Goal: Navigation & Orientation: Understand site structure

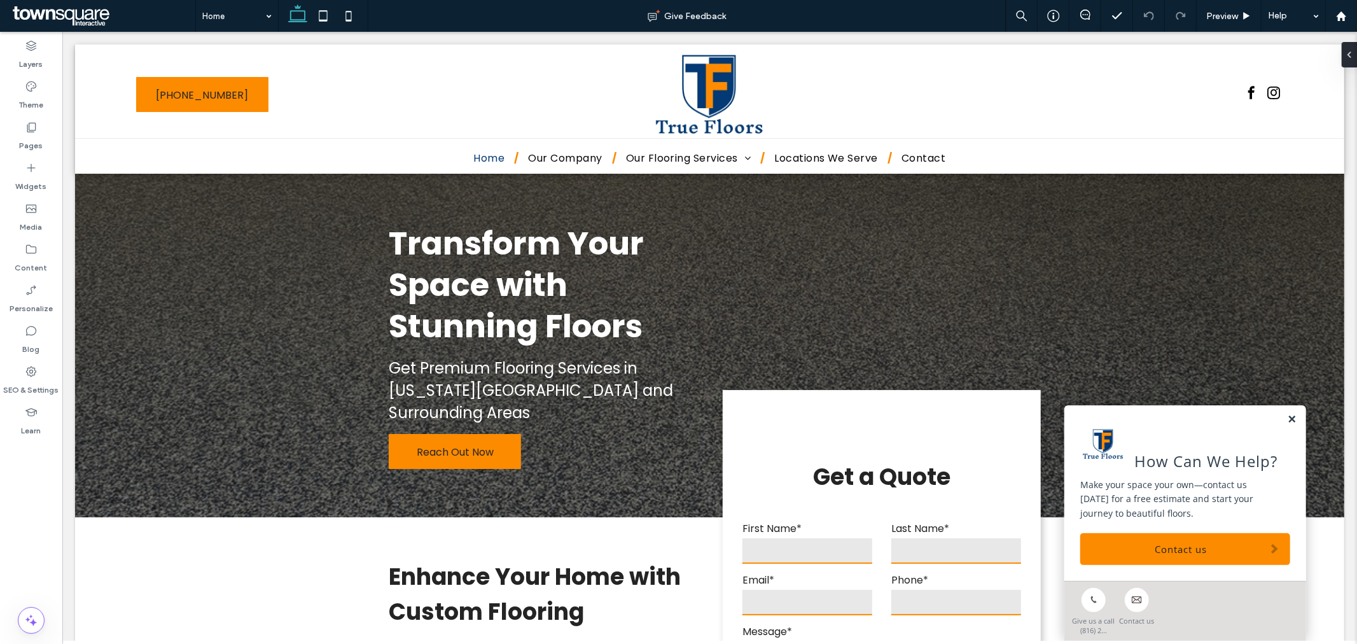
click at [1286, 420] on link at bounding box center [1291, 418] width 10 height 11
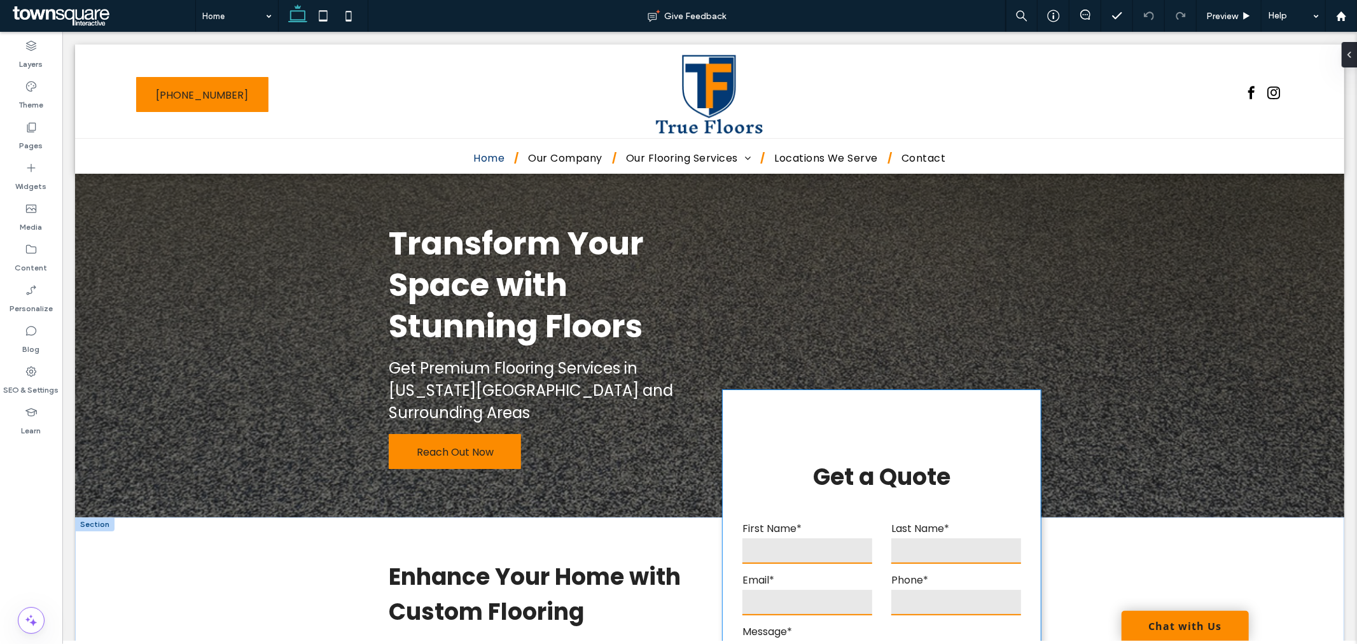
click at [782, 411] on div "**********" at bounding box center [880, 654] width 317 height 530
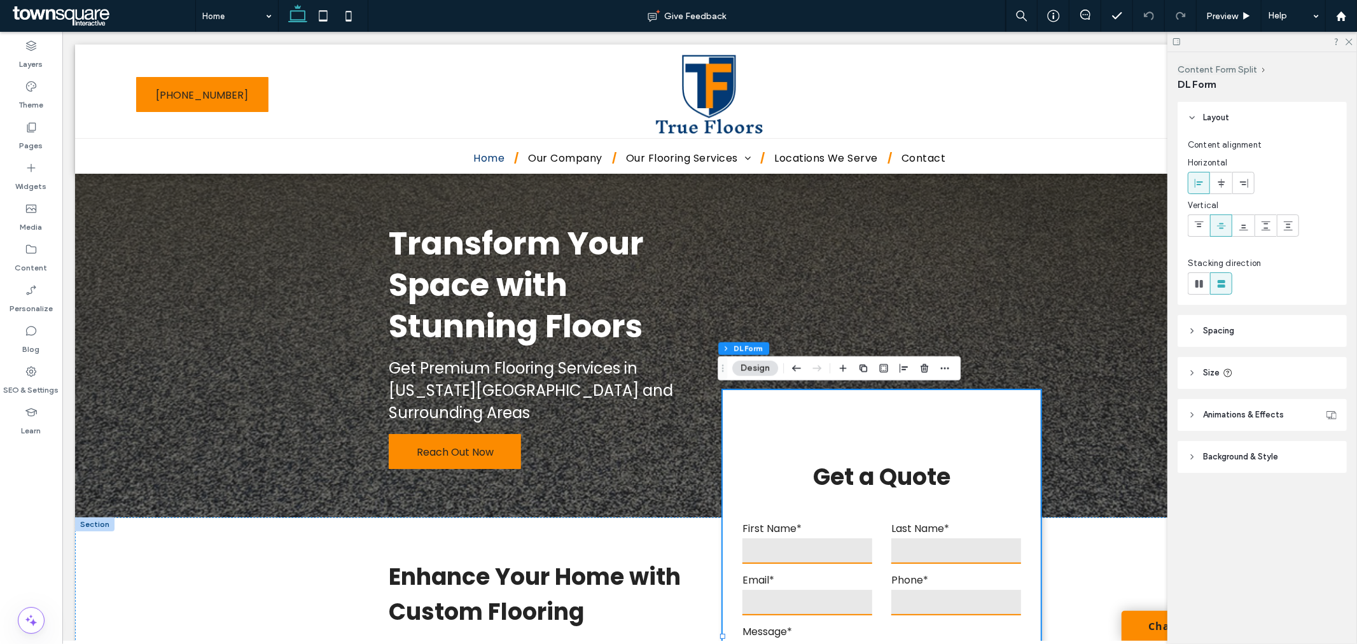
drag, startPoint x: 1350, startPoint y: 39, endPoint x: 1343, endPoint y: 40, distance: 6.5
click at [1345, 40] on icon at bounding box center [1348, 41] width 8 height 8
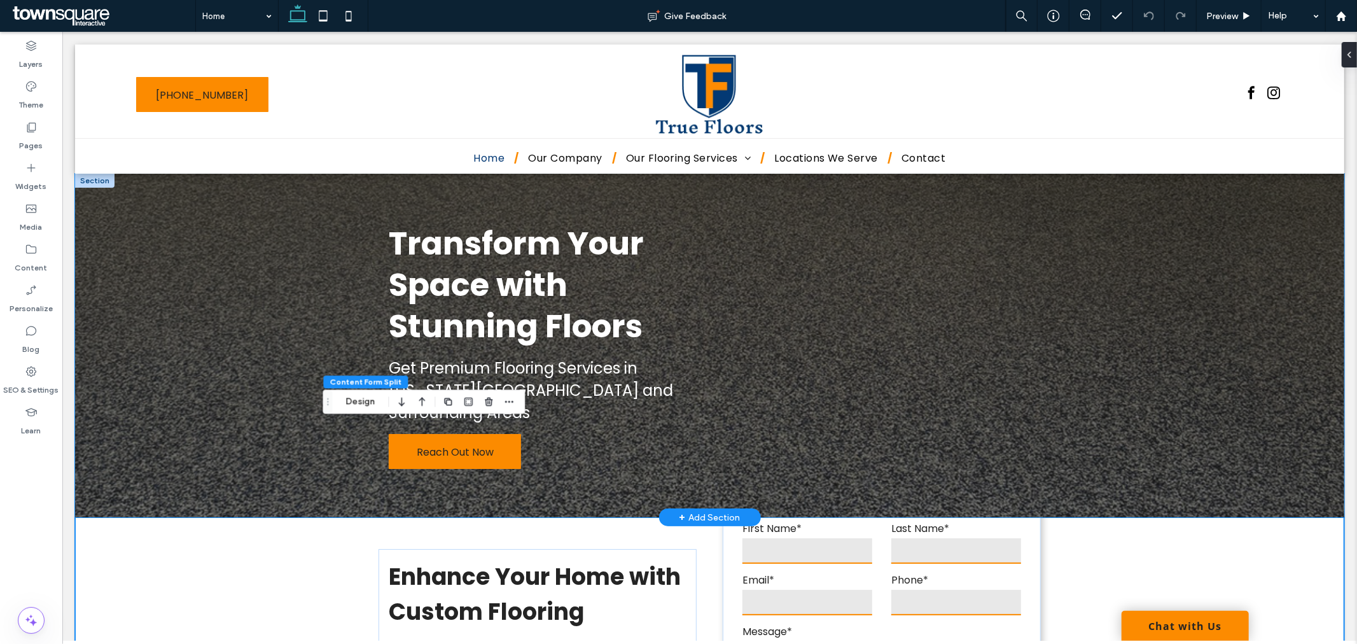
click at [197, 426] on div "Transform Your Space with Stunning Floors Get Premium Flooring Services in Kans…" at bounding box center [708, 345] width 1269 height 344
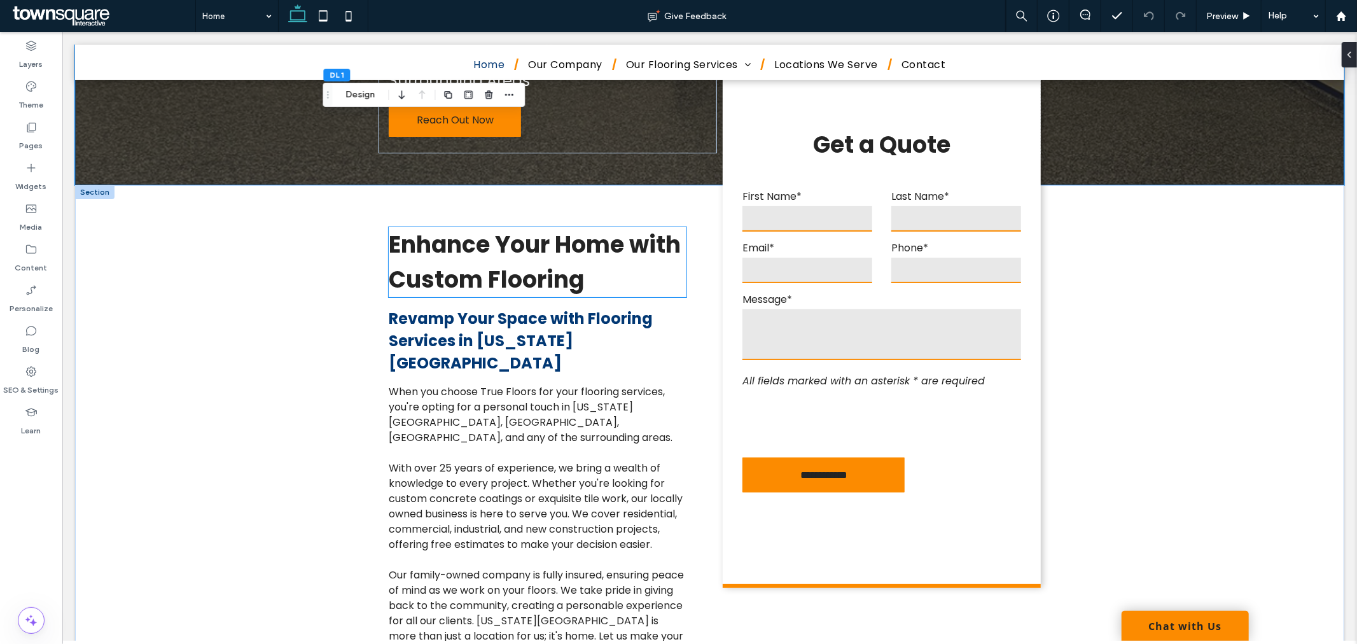
scroll to position [282, 0]
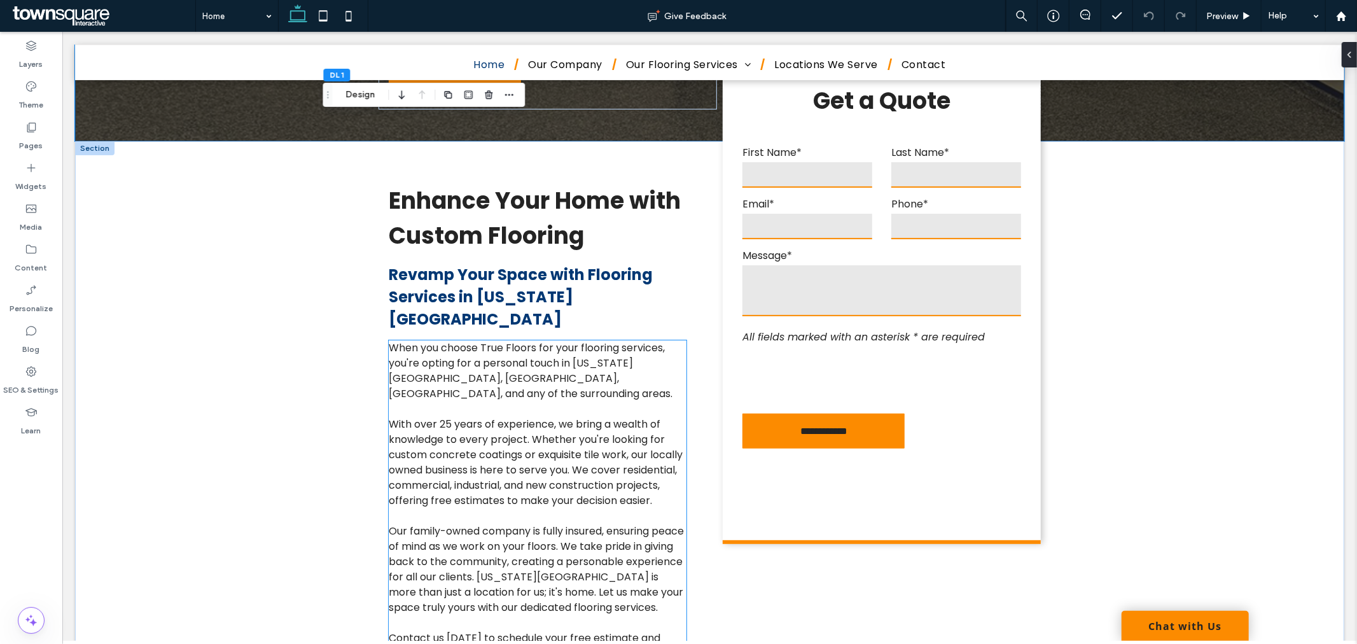
click at [409, 356] on span "When you choose True Floors for your flooring services, you're opting for a per…" at bounding box center [530, 370] width 284 height 60
click at [409, 354] on div "When you choose True Floors for your flooring services, you're opting for a per…" at bounding box center [536, 500] width 297 height 321
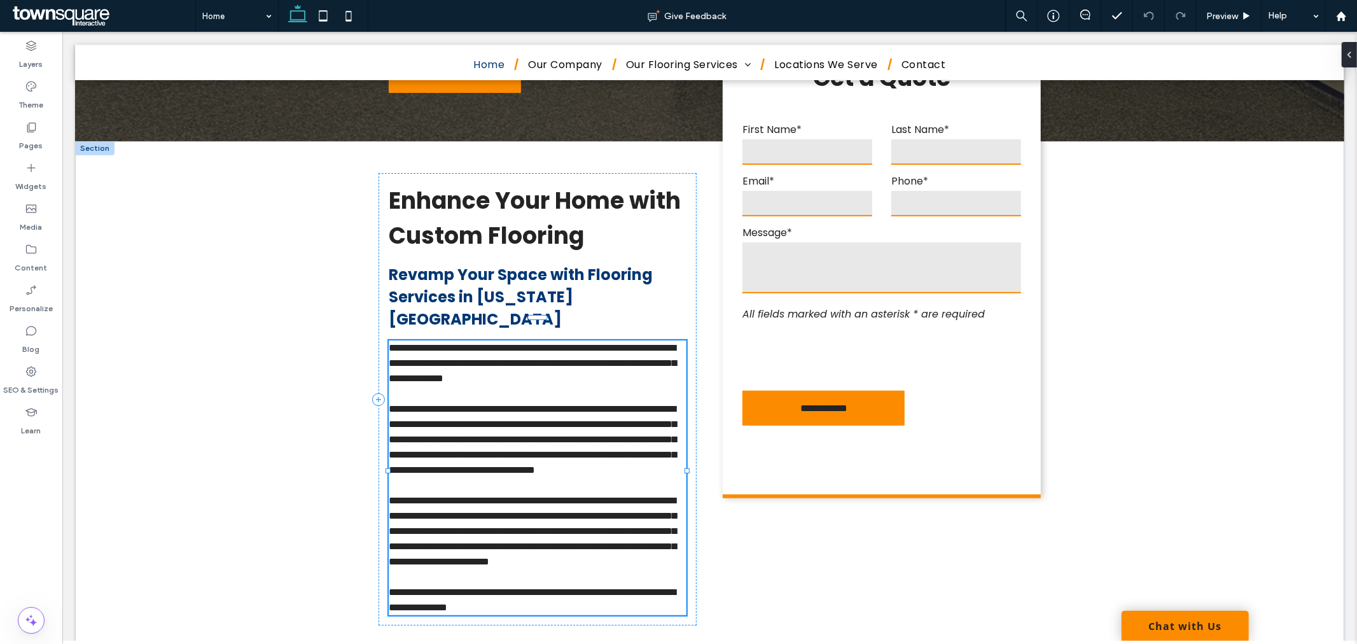
type input "*******"
type input "**"
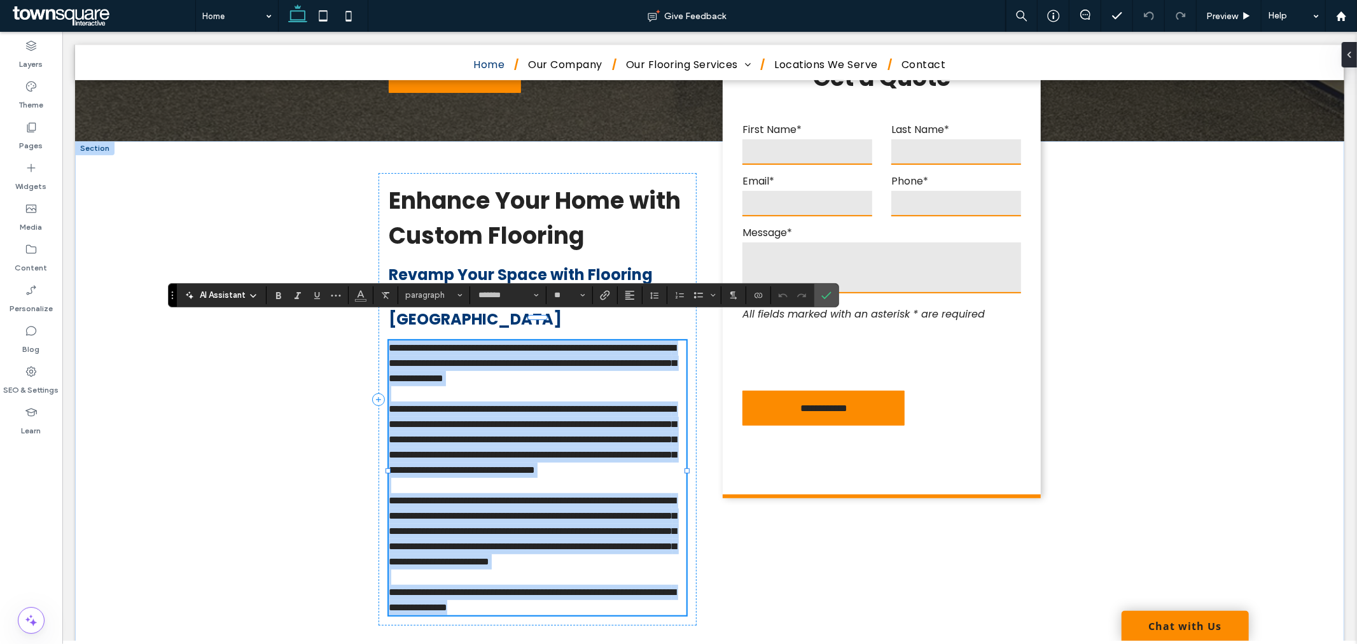
click at [405, 357] on span "**********" at bounding box center [532, 362] width 288 height 40
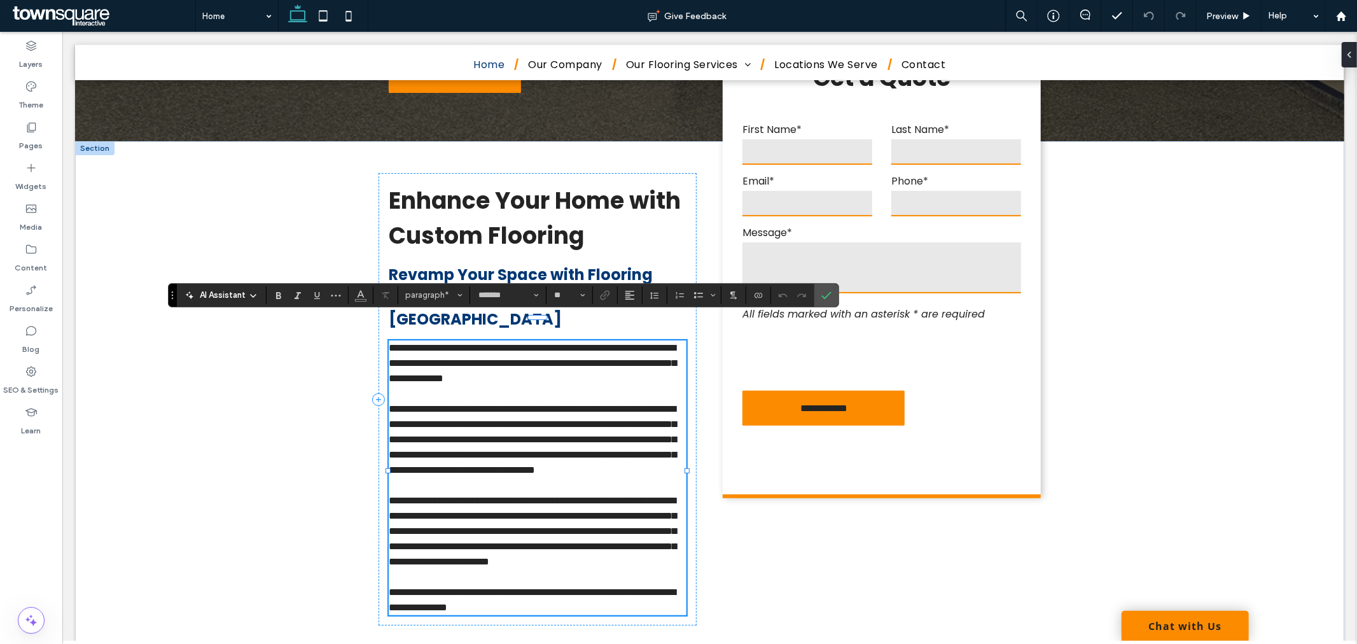
click at [406, 356] on span "**********" at bounding box center [532, 362] width 288 height 40
click at [181, 435] on div "**********" at bounding box center [708, 399] width 1269 height 516
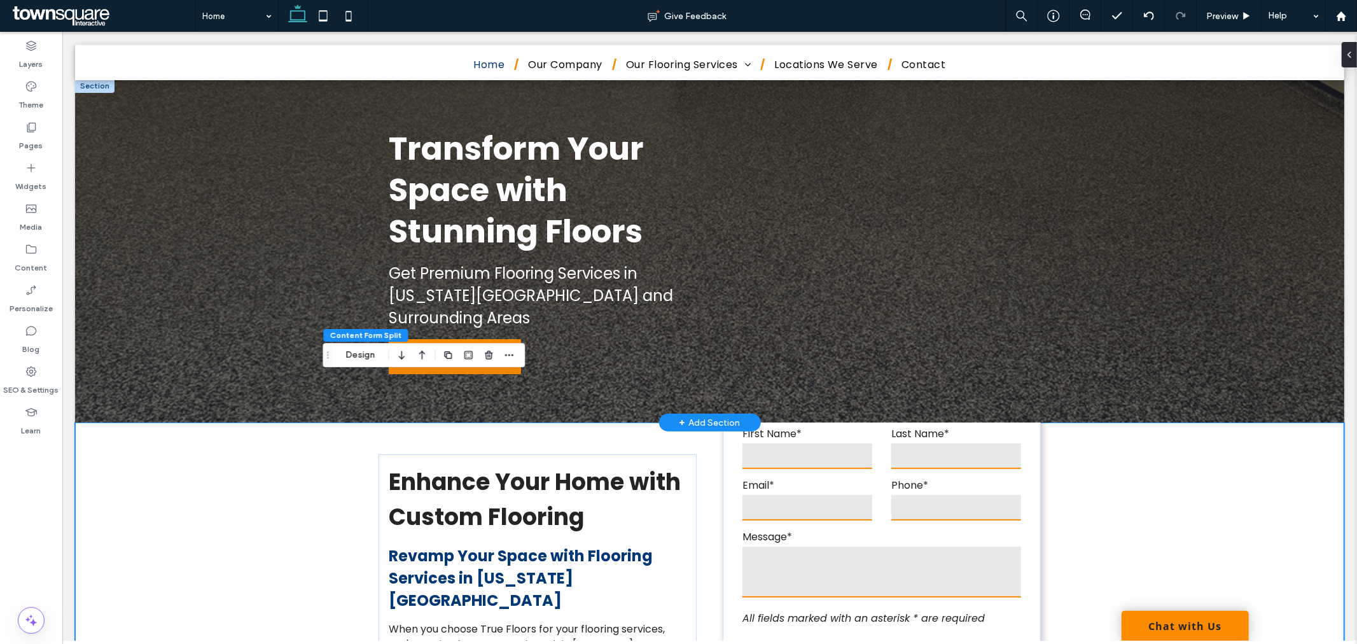
scroll to position [0, 0]
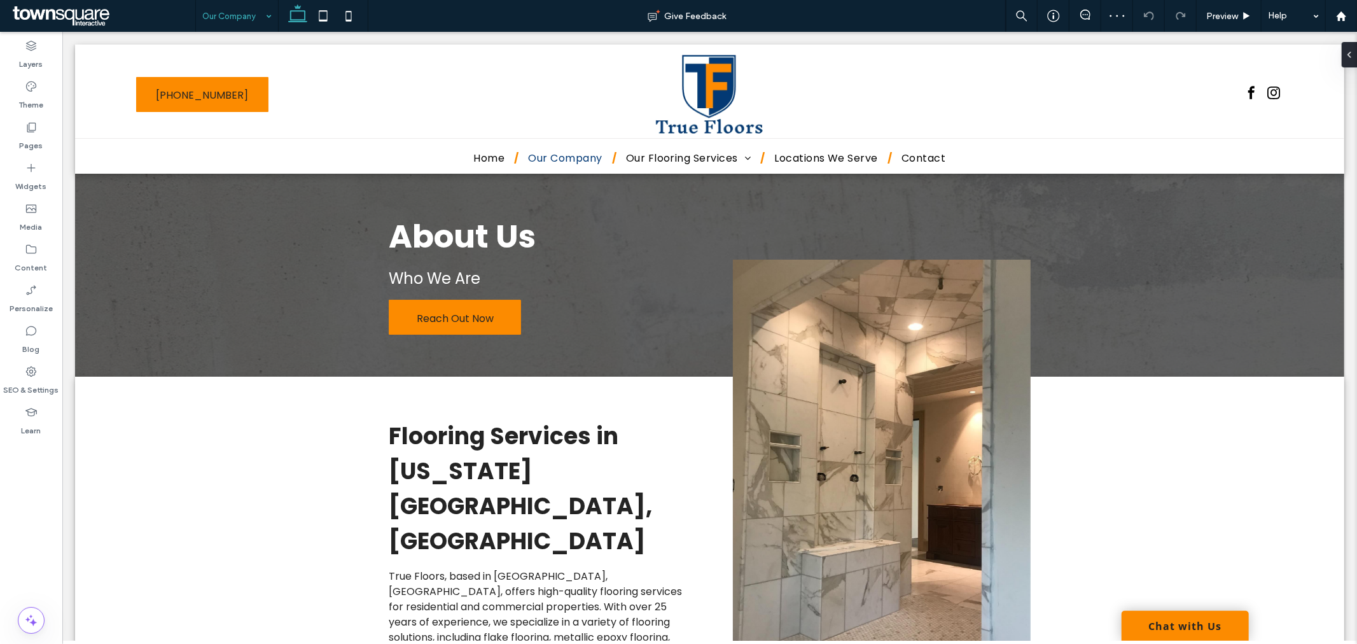
click at [227, 15] on input at bounding box center [233, 16] width 63 height 32
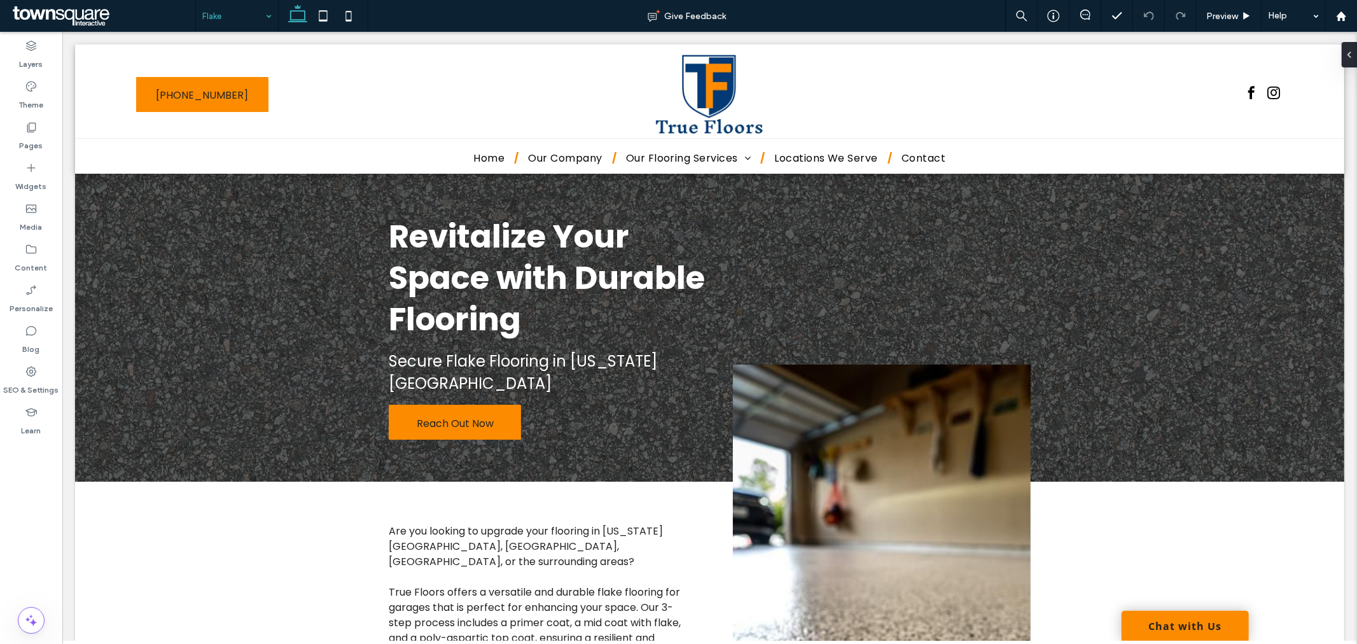
click at [253, 24] on input at bounding box center [233, 16] width 63 height 32
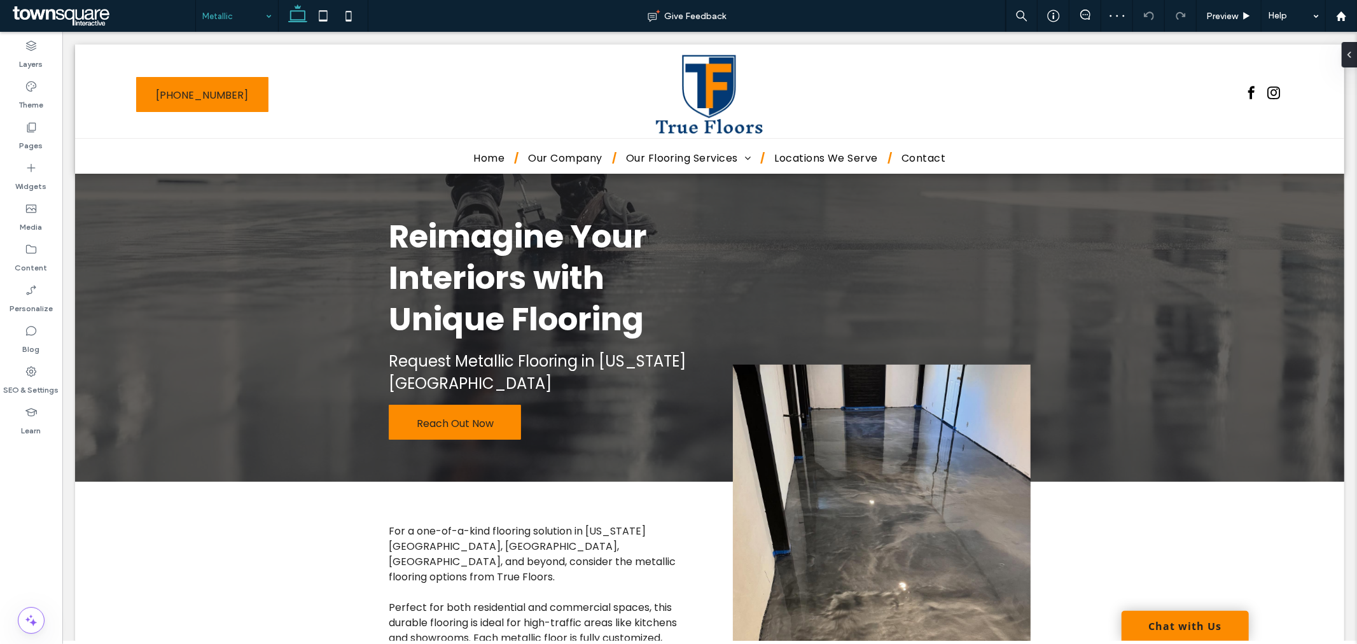
click at [265, 13] on div "Metallic" at bounding box center [237, 16] width 82 height 32
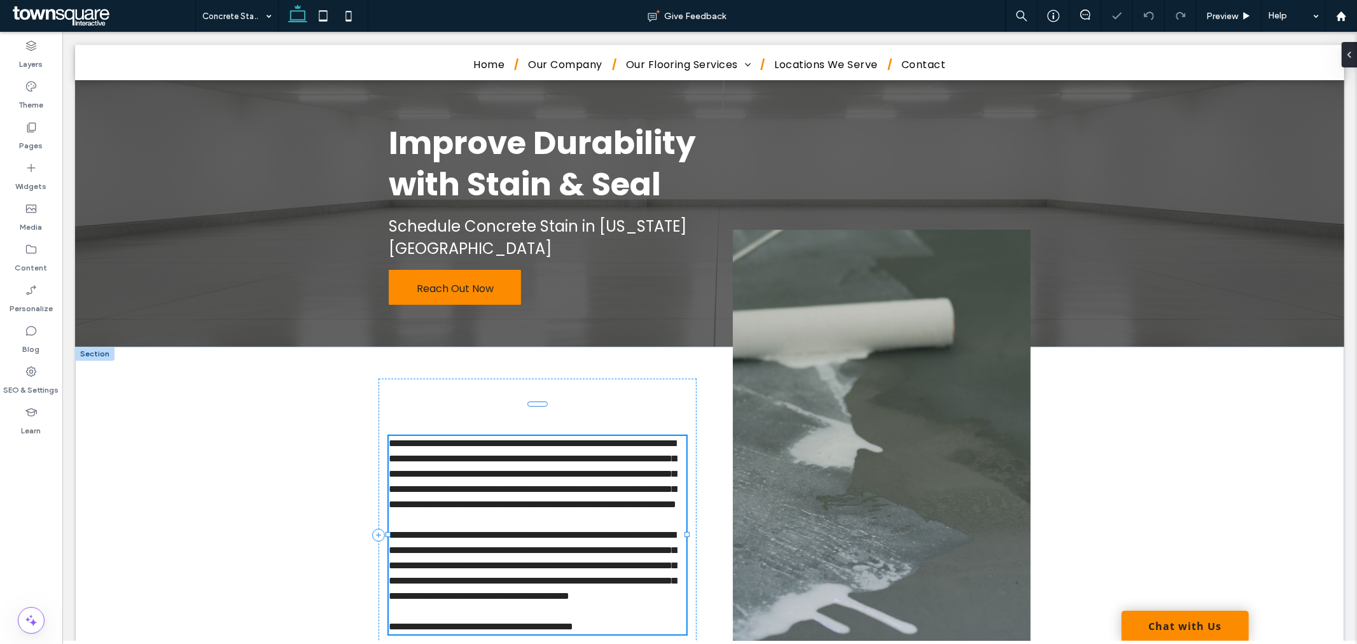
scroll to position [212, 0]
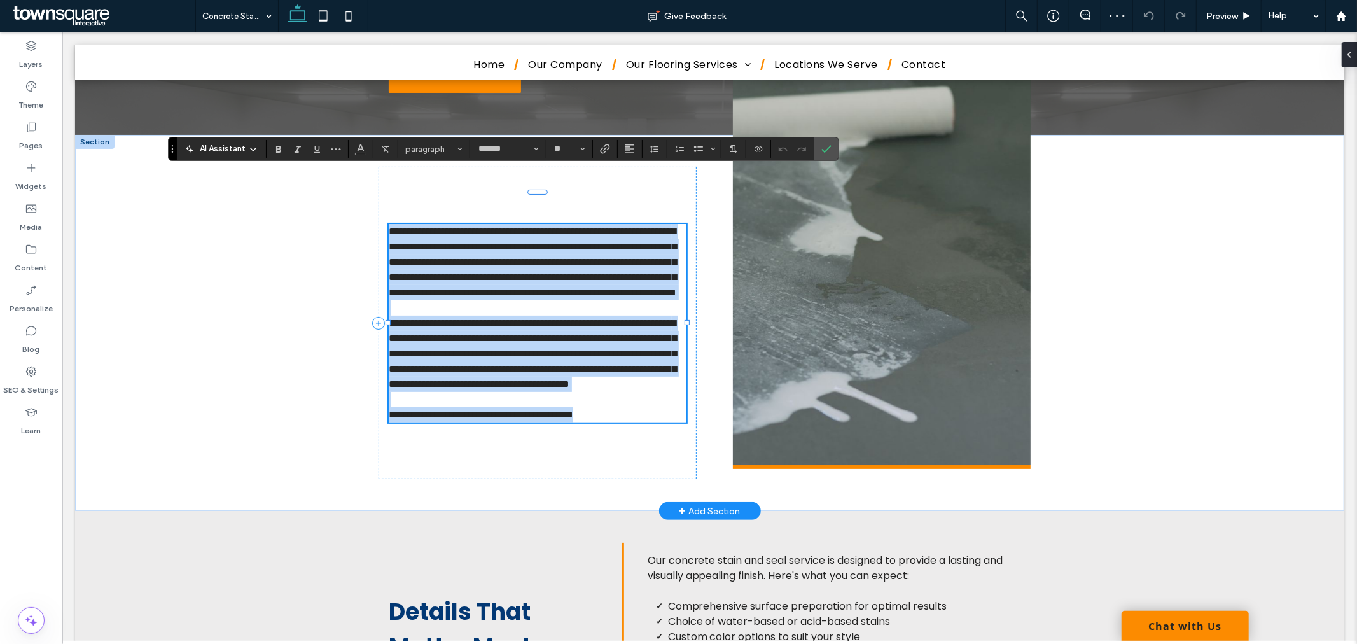
click at [536, 226] on span "**********" at bounding box center [532, 261] width 288 height 71
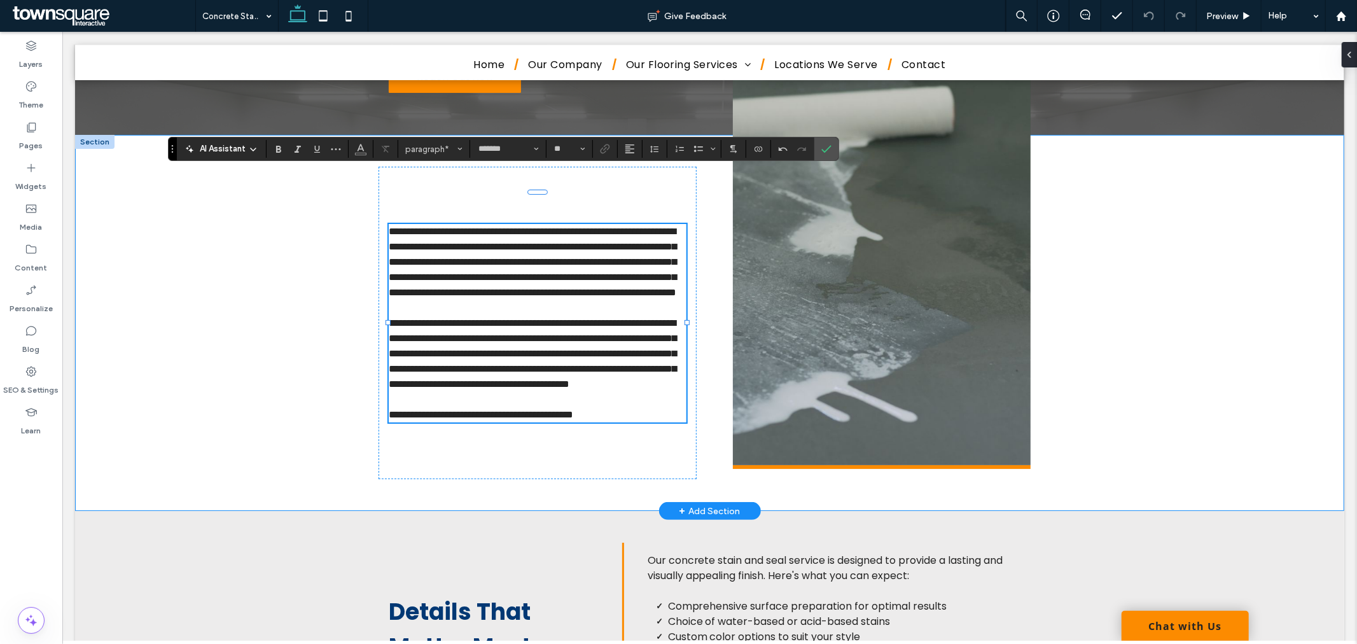
click at [274, 298] on div "**********" at bounding box center [708, 322] width 1269 height 376
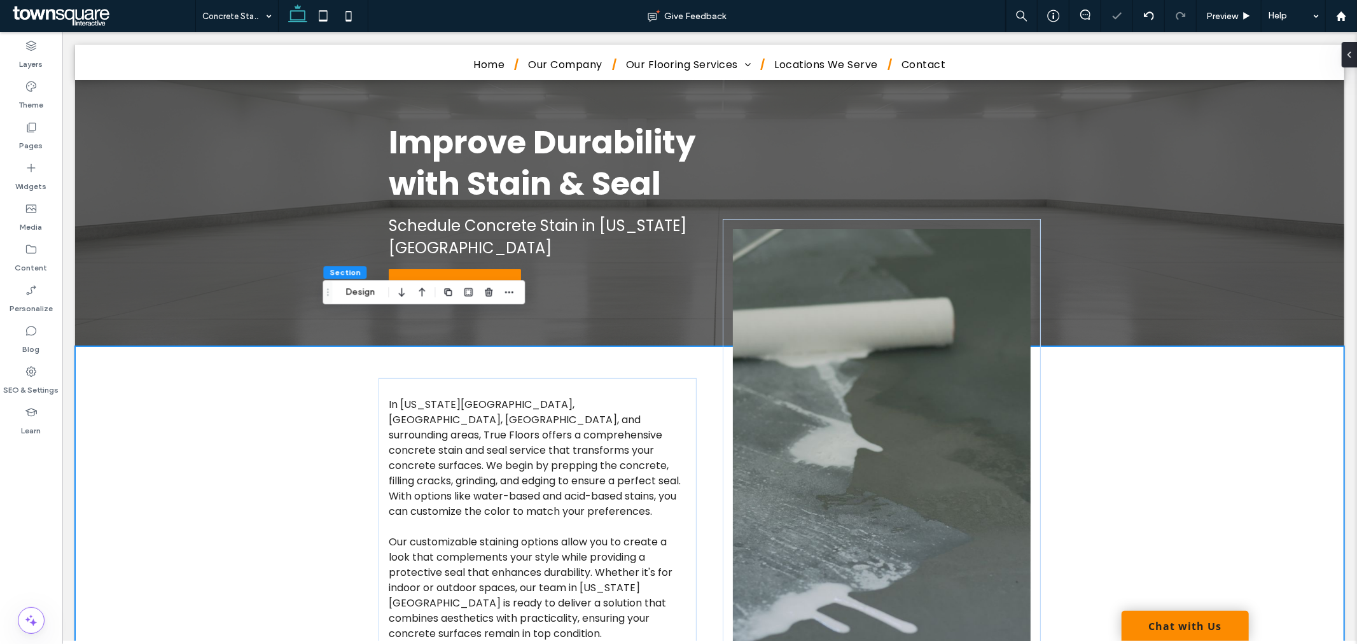
scroll to position [0, 0]
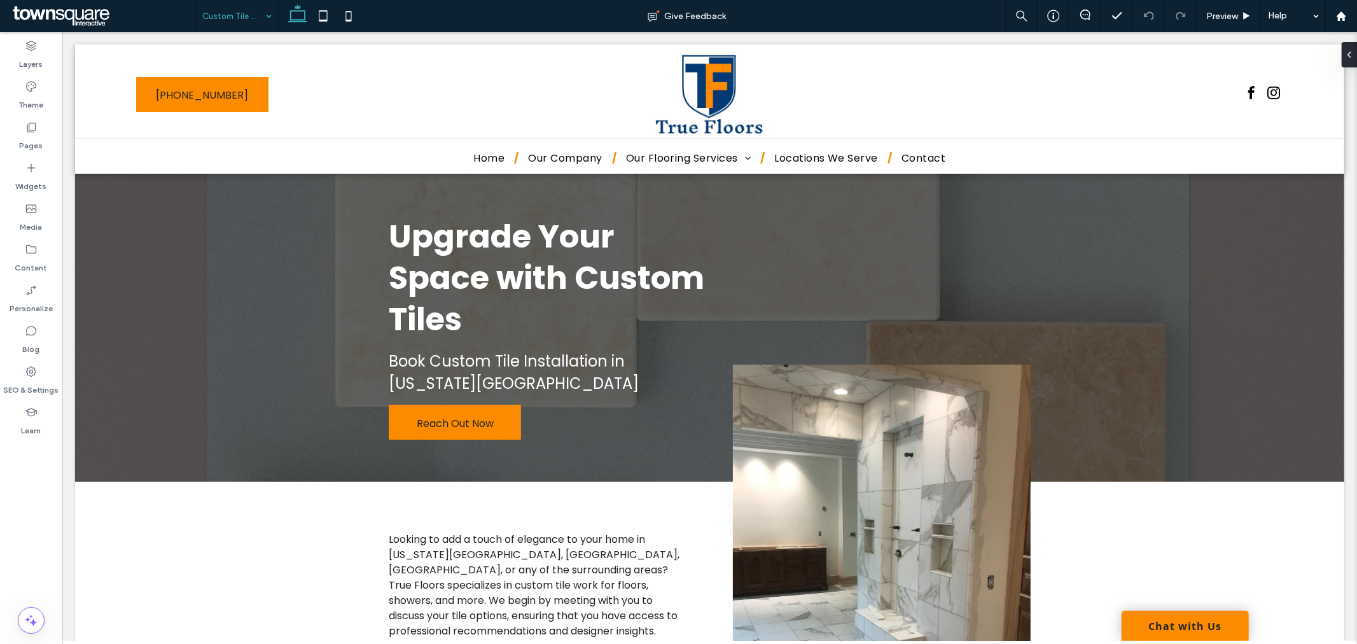
click at [240, 28] on input at bounding box center [233, 16] width 63 height 32
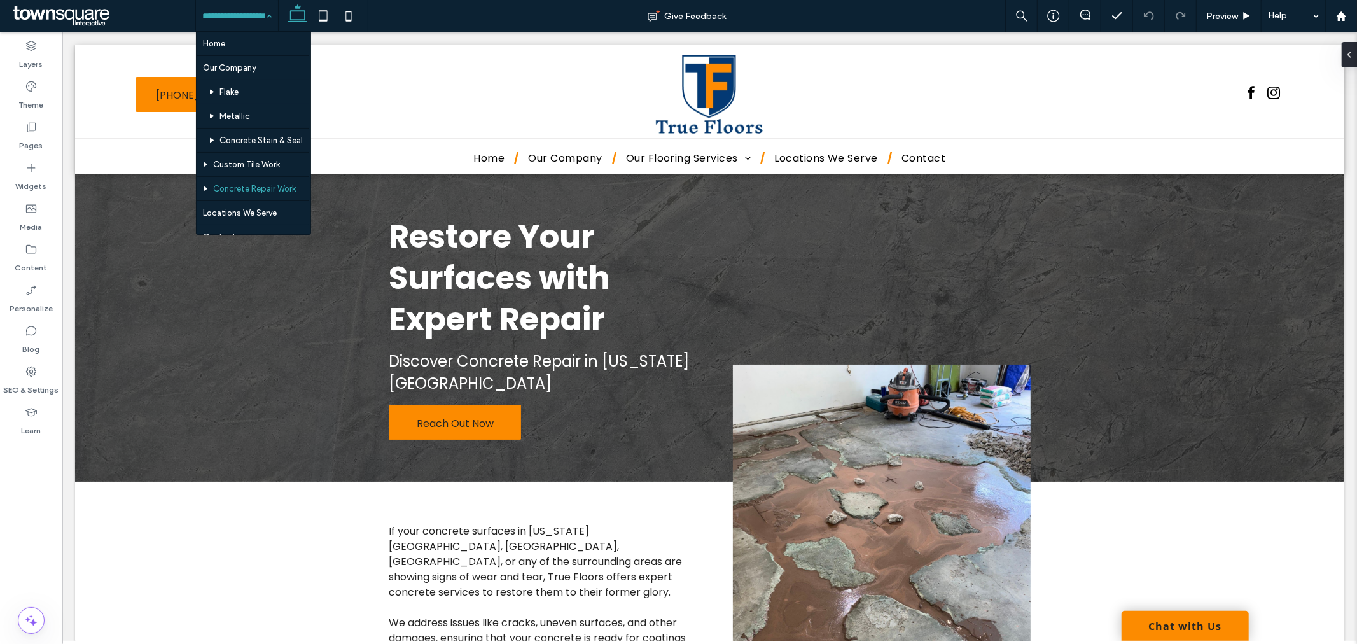
click at [246, 15] on input at bounding box center [233, 16] width 63 height 32
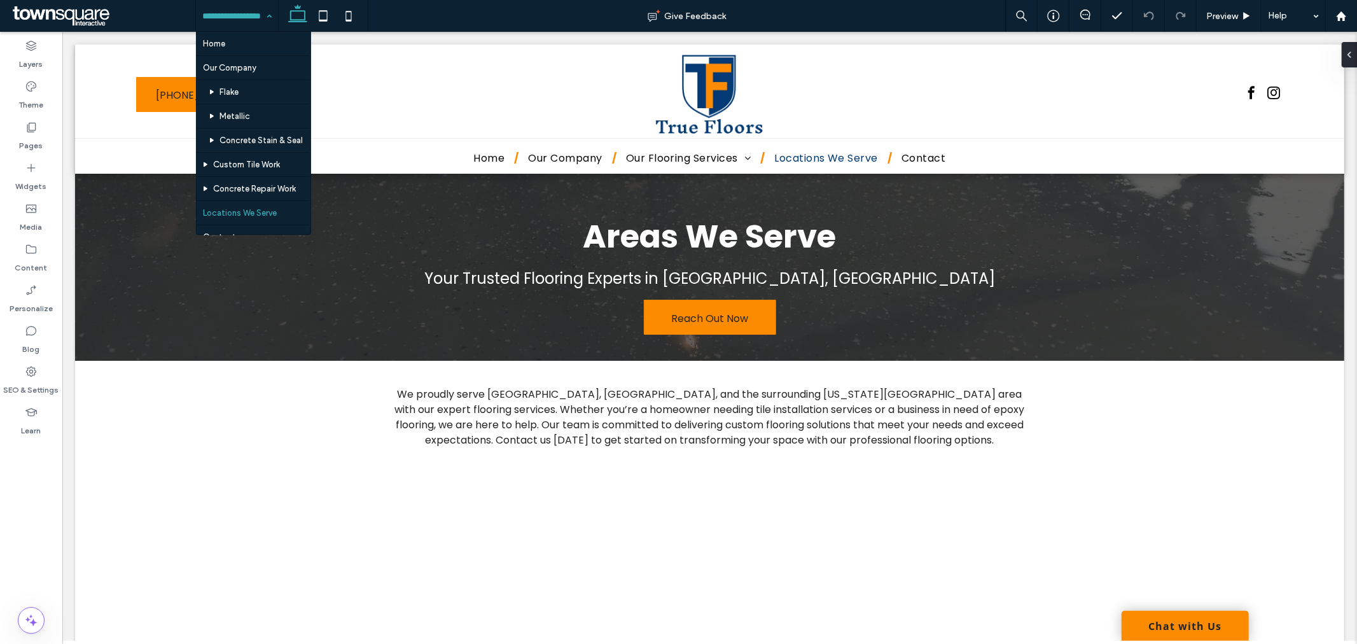
click at [257, 16] on input at bounding box center [233, 16] width 63 height 32
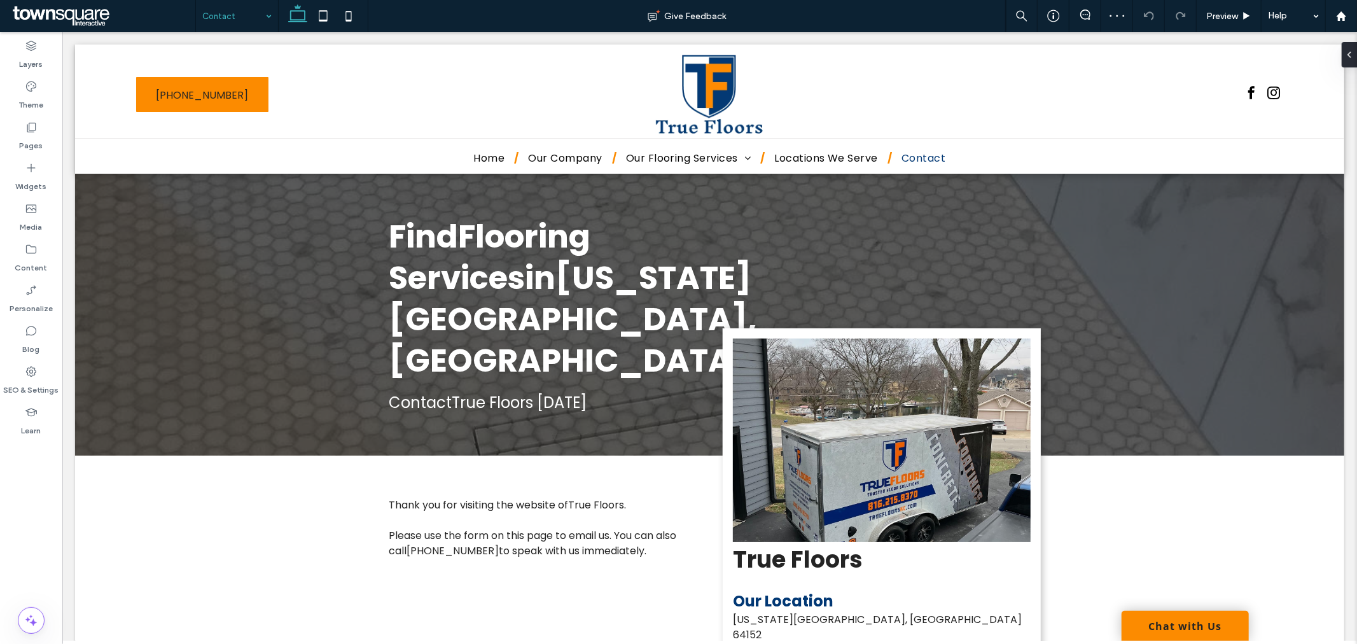
click at [223, 16] on input at bounding box center [233, 16] width 63 height 32
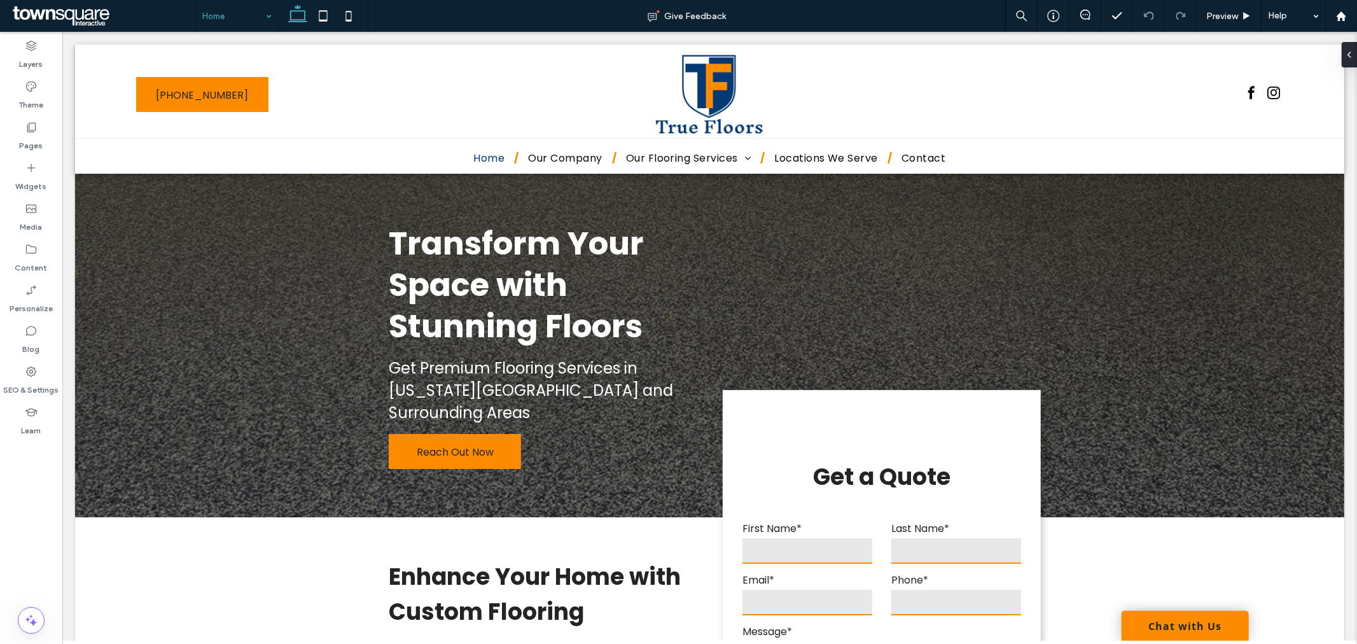
click at [239, 20] on input at bounding box center [233, 16] width 63 height 32
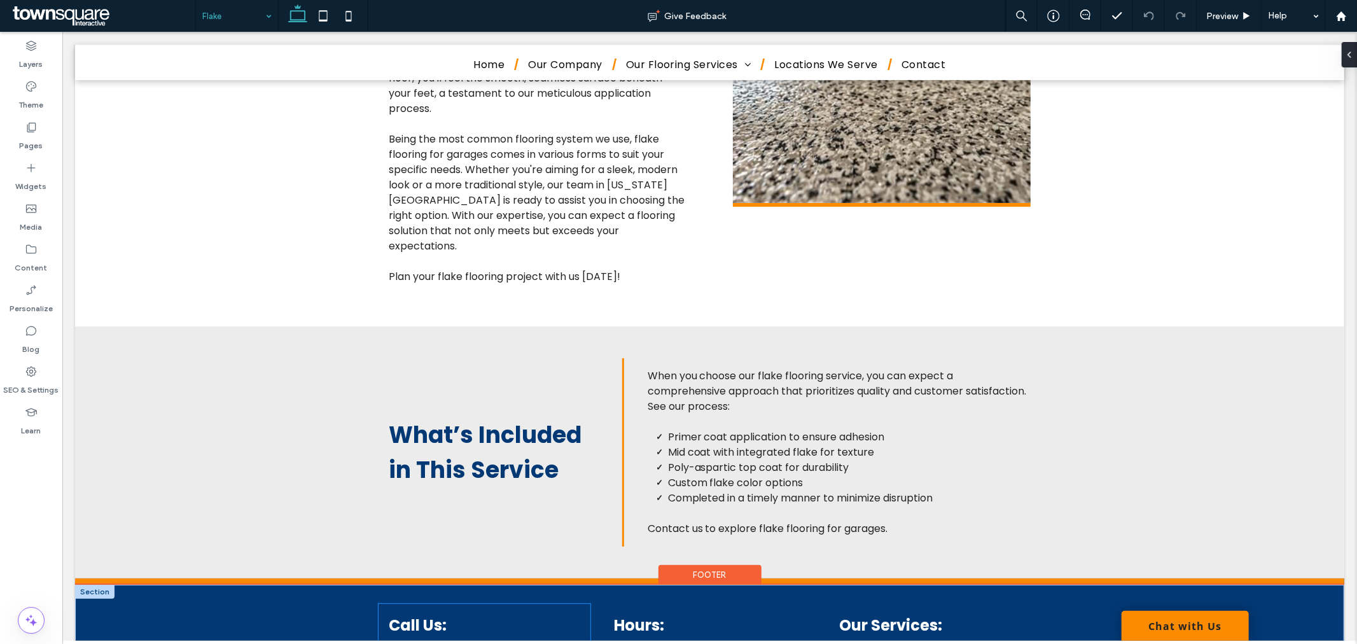
scroll to position [709, 0]
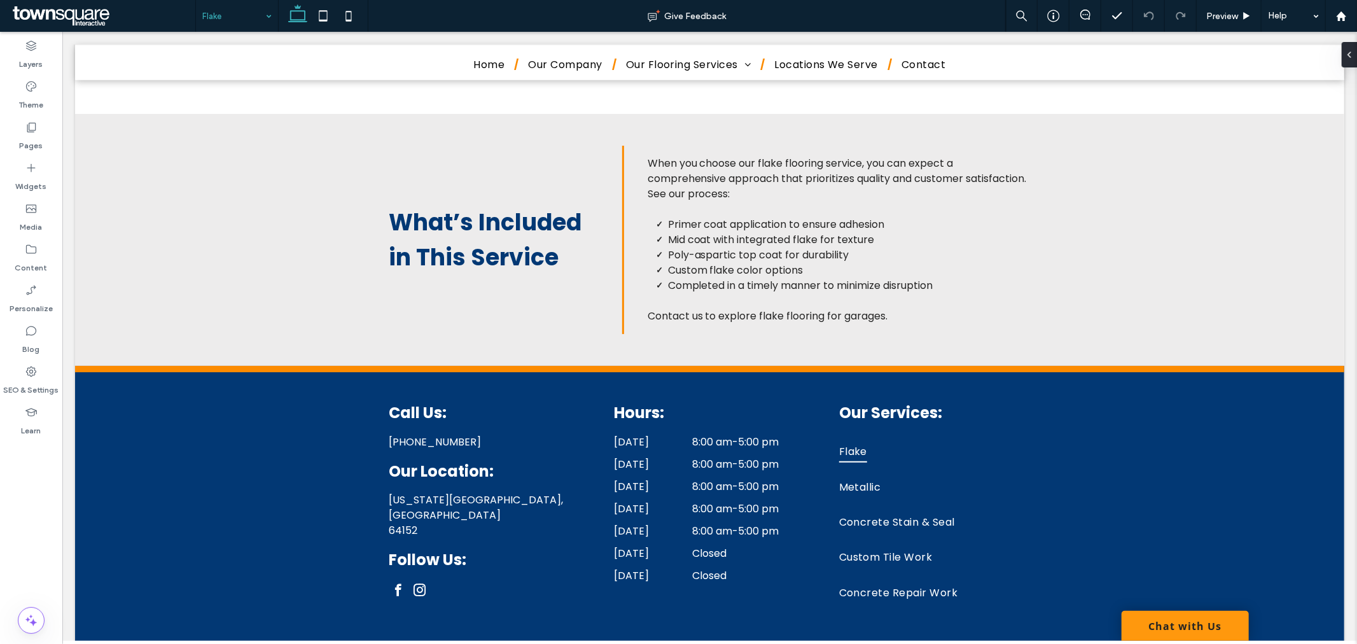
click at [1188, 632] on link "Chat with Us" at bounding box center [1184, 625] width 127 height 30
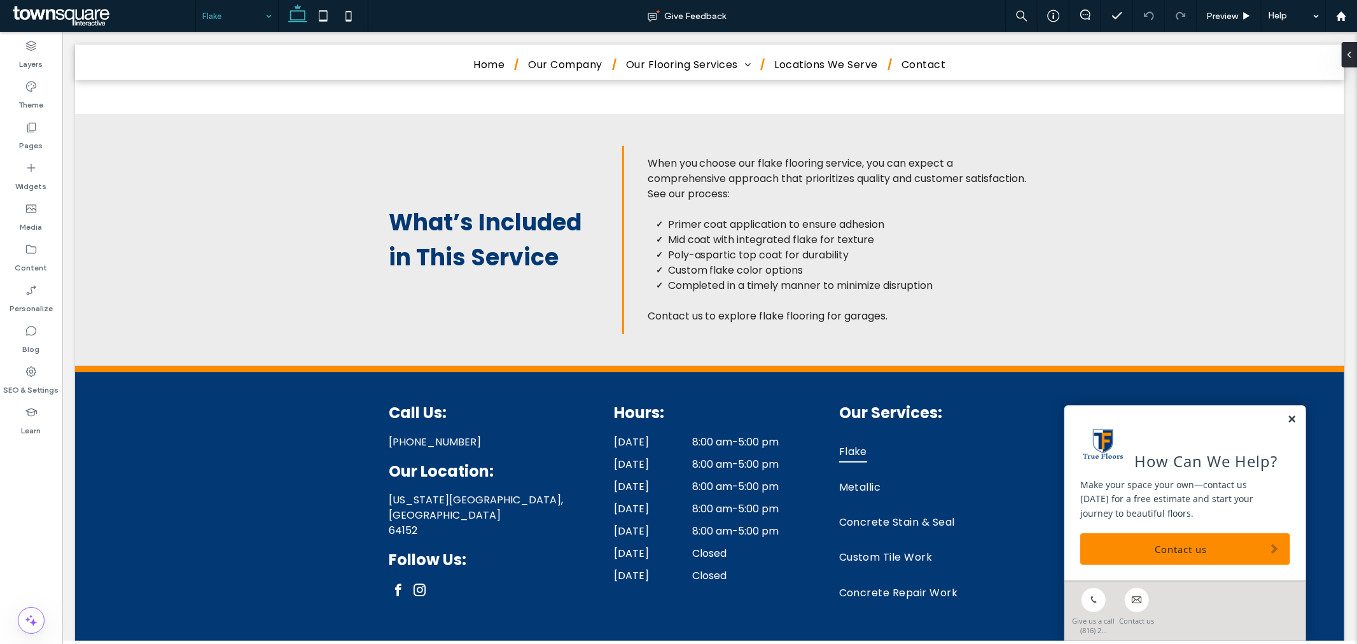
click at [1286, 416] on link at bounding box center [1291, 418] width 10 height 11
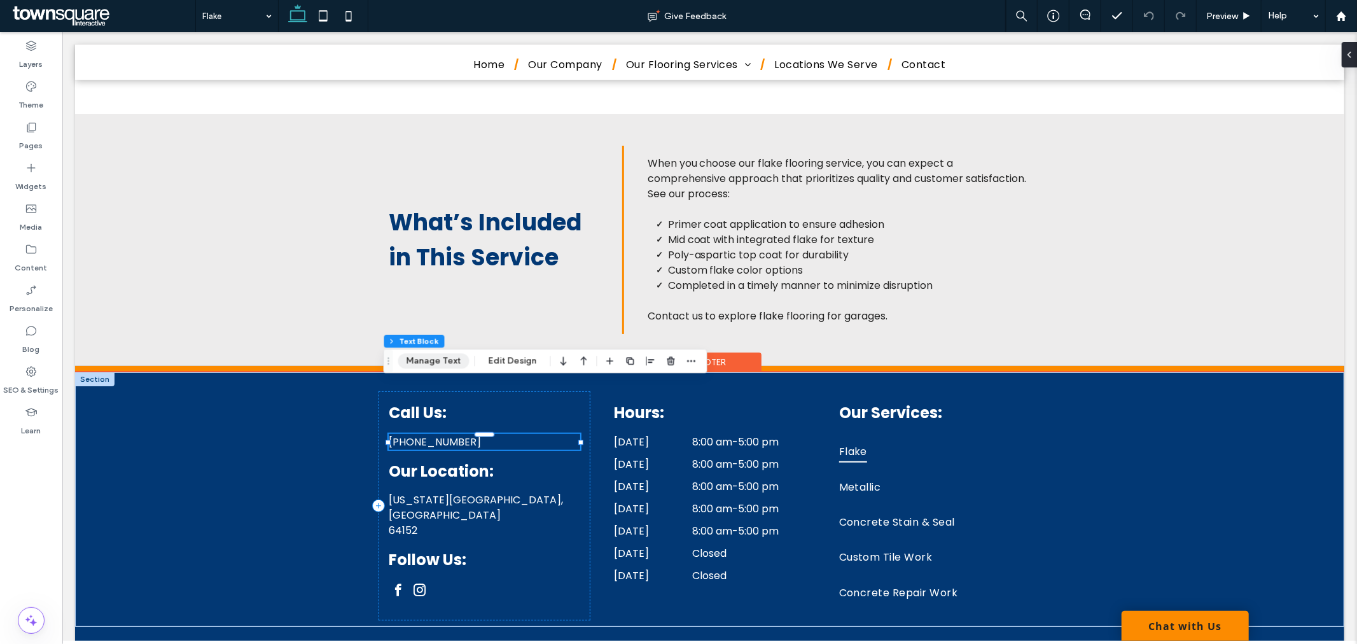
click at [449, 360] on button "Manage Text" at bounding box center [433, 360] width 71 height 15
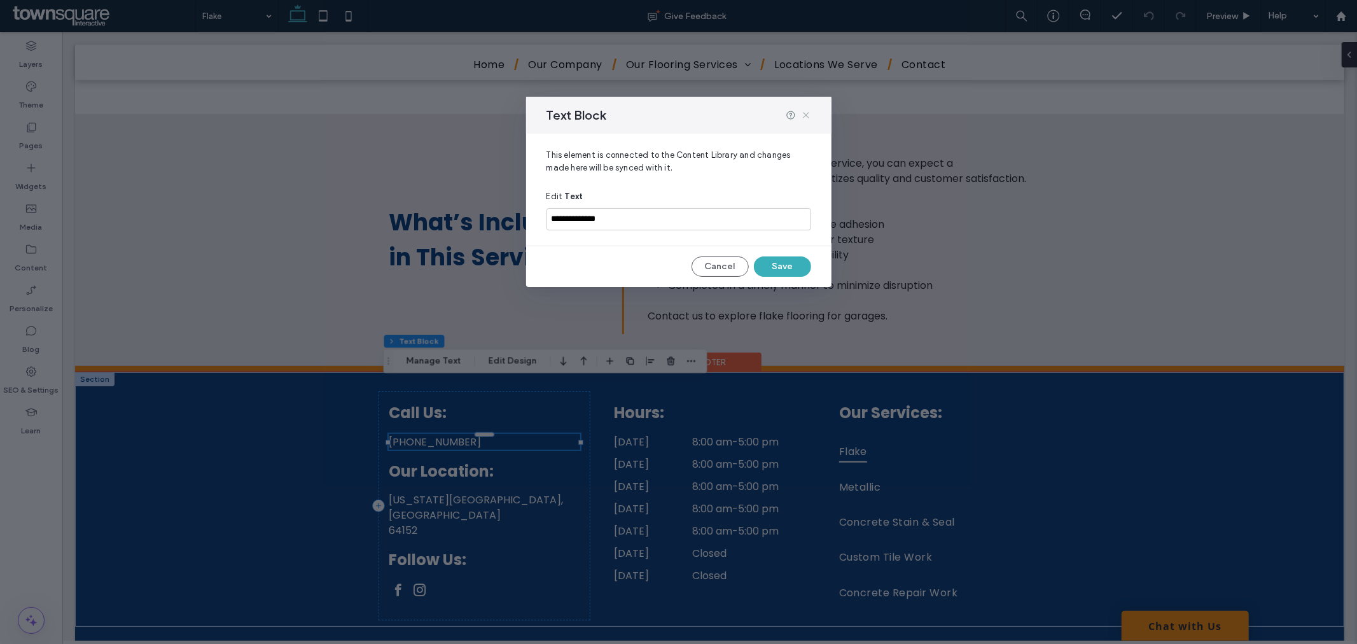
click at [803, 117] on icon at bounding box center [806, 115] width 10 height 10
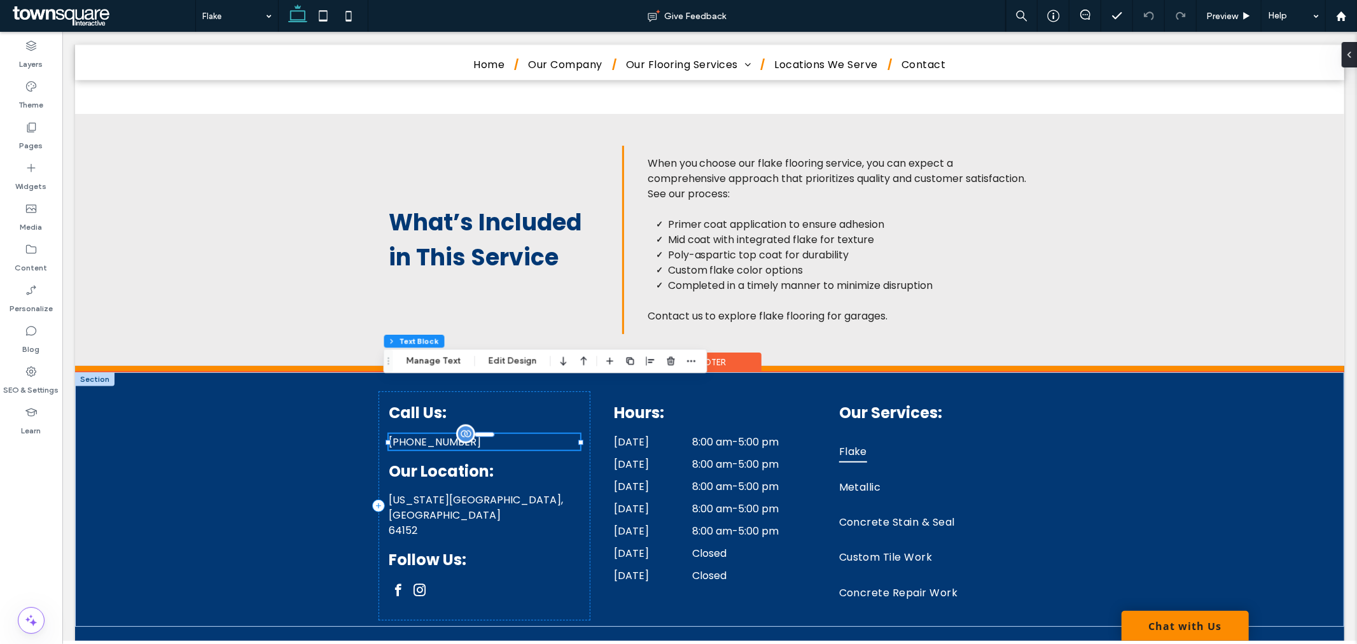
click at [494, 433] on div "(816) 215-8370" at bounding box center [483, 441] width 191 height 16
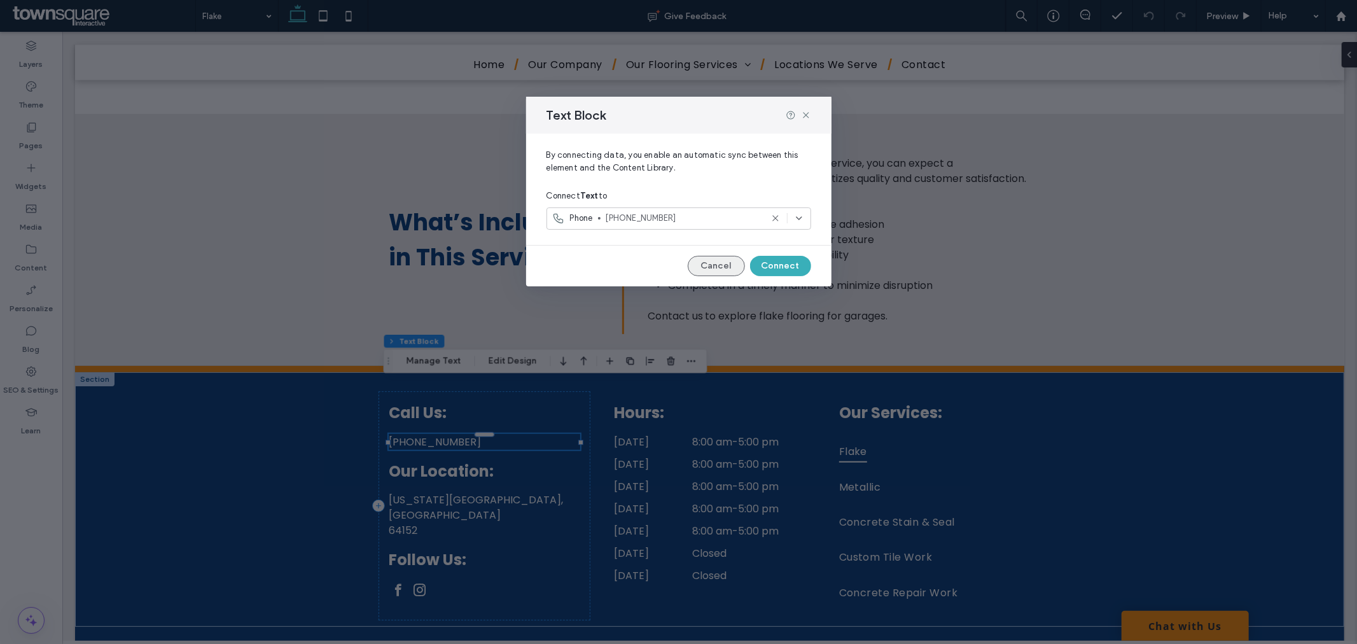
click at [721, 259] on button "Cancel" at bounding box center [716, 266] width 57 height 20
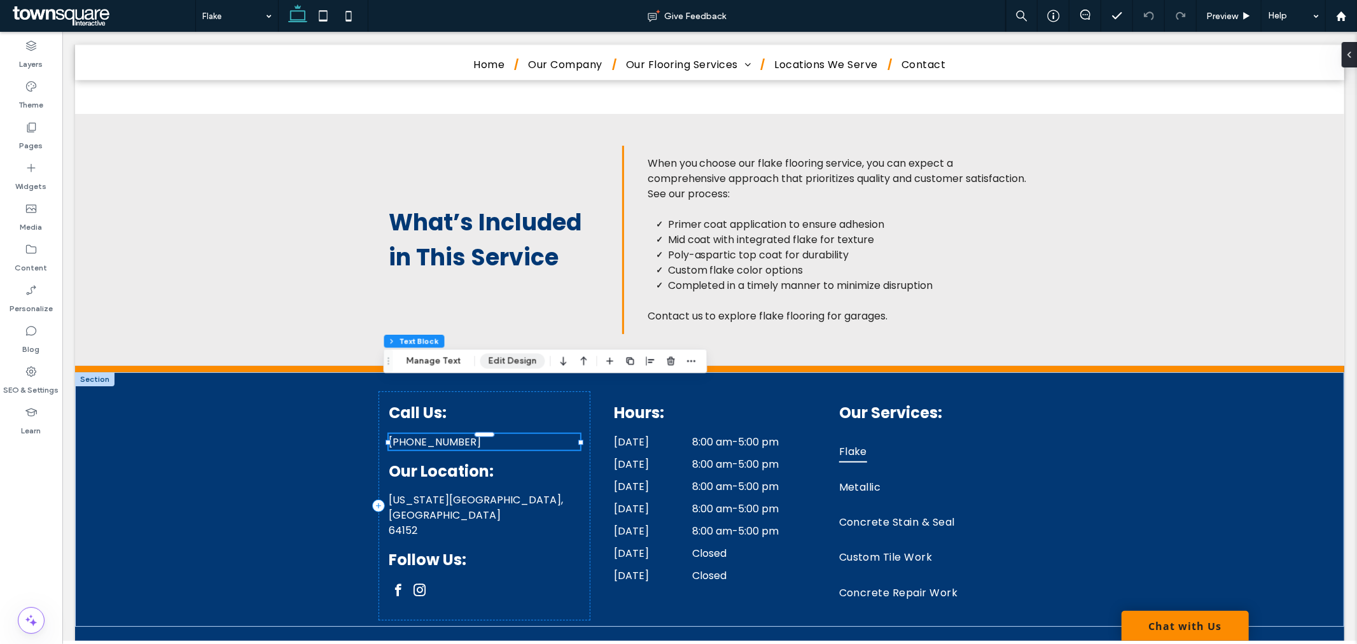
click at [523, 358] on button "Edit Design" at bounding box center [512, 360] width 65 height 15
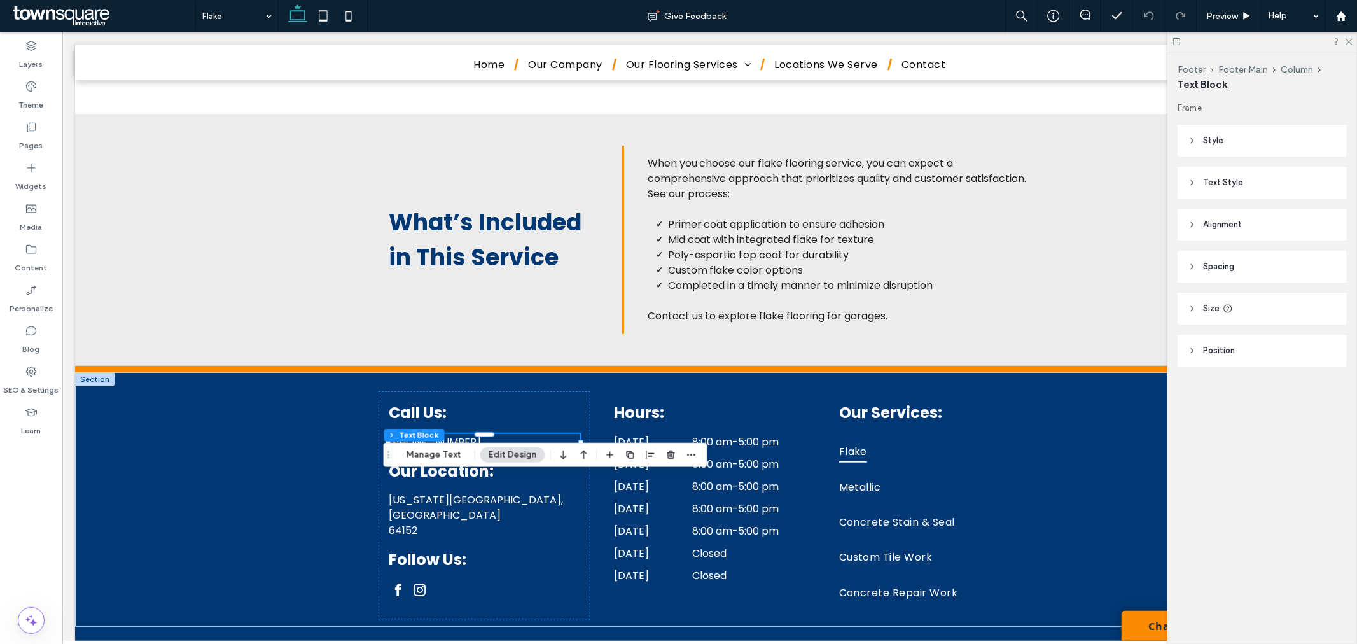
click at [1219, 189] on header "Text Style" at bounding box center [1261, 183] width 169 height 32
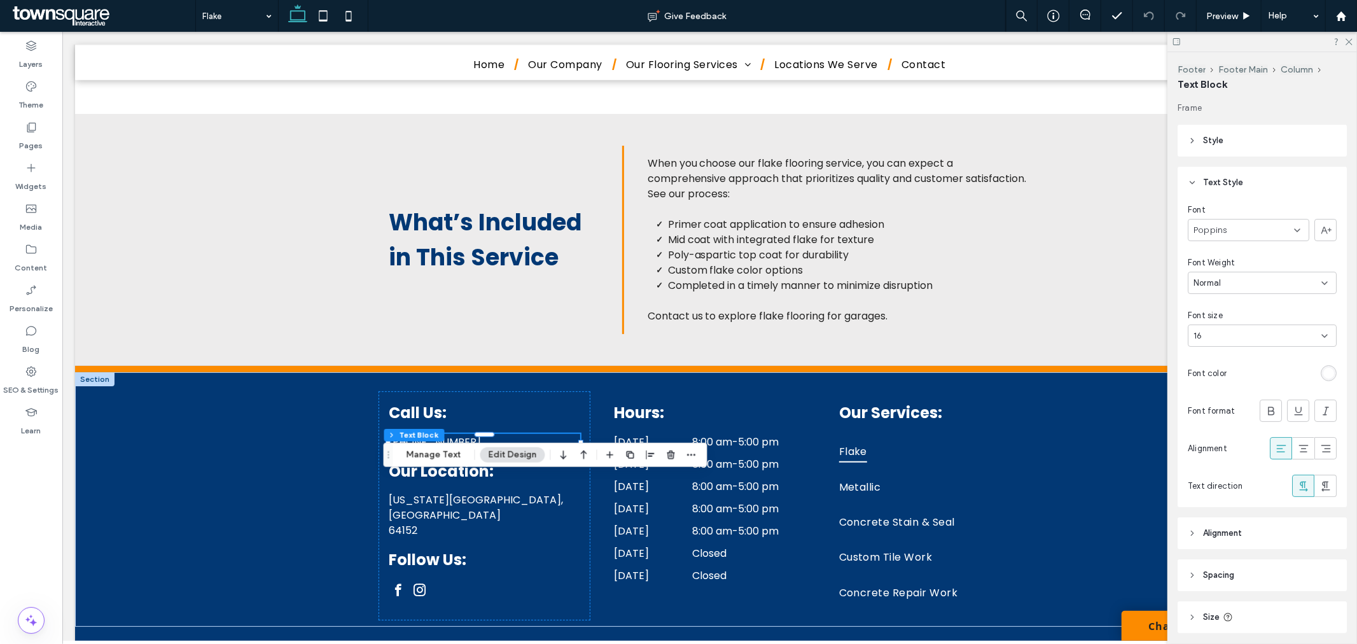
click at [1323, 368] on div "rgb(255, 255, 255)" at bounding box center [1328, 373] width 11 height 11
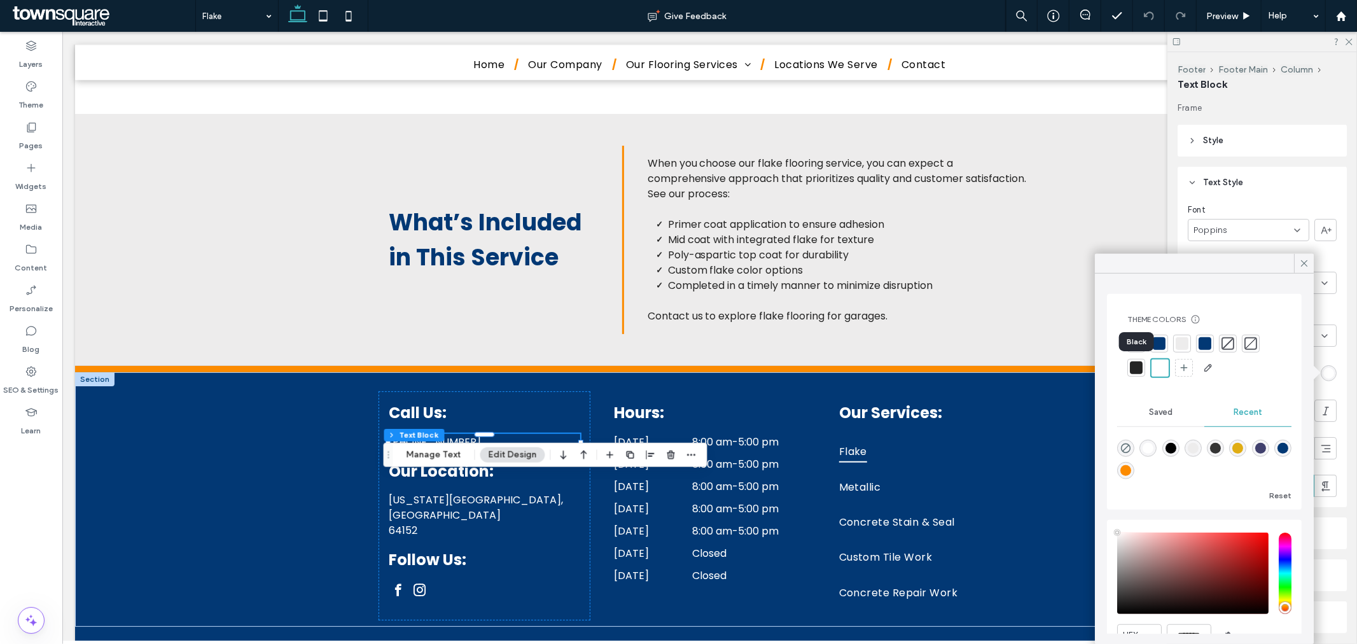
click at [1132, 365] on div at bounding box center [1136, 367] width 13 height 13
click at [1159, 368] on div at bounding box center [1161, 367] width 13 height 13
click at [261, 399] on div "Call Us: (816) 215-8370 Our Location: Kansas City, MO 64152 Follow Us: Hours: M…" at bounding box center [708, 498] width 1269 height 254
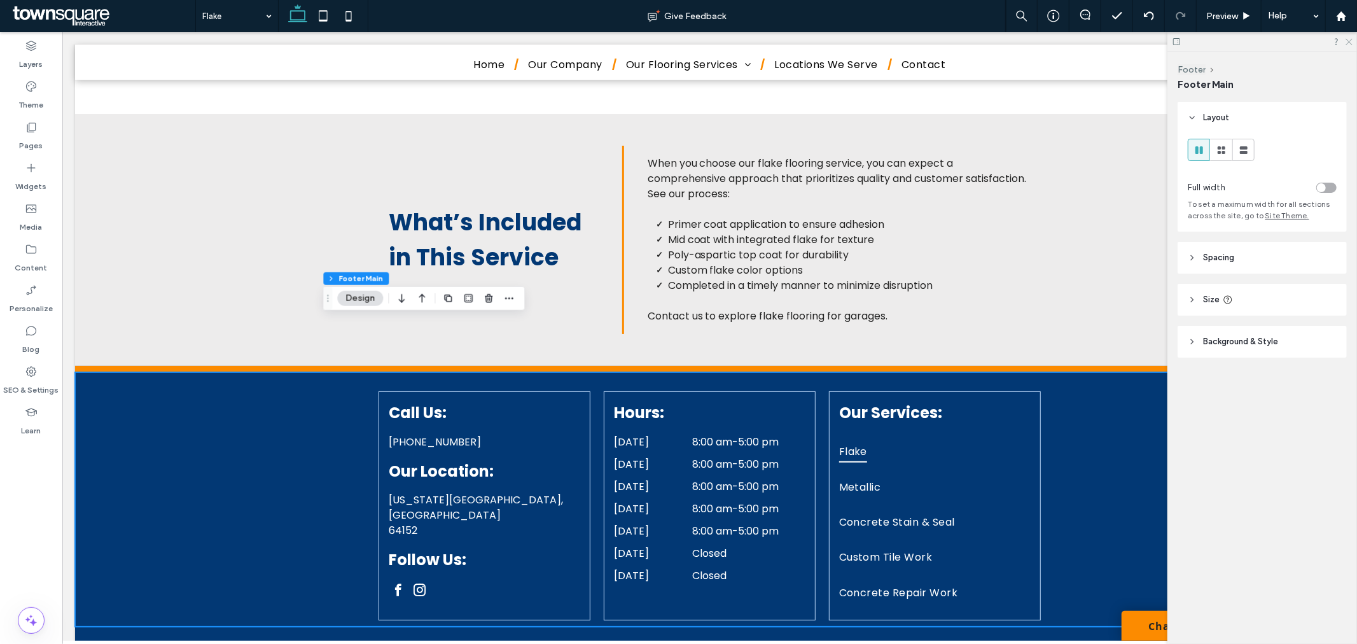
click at [1350, 40] on icon at bounding box center [1348, 41] width 8 height 8
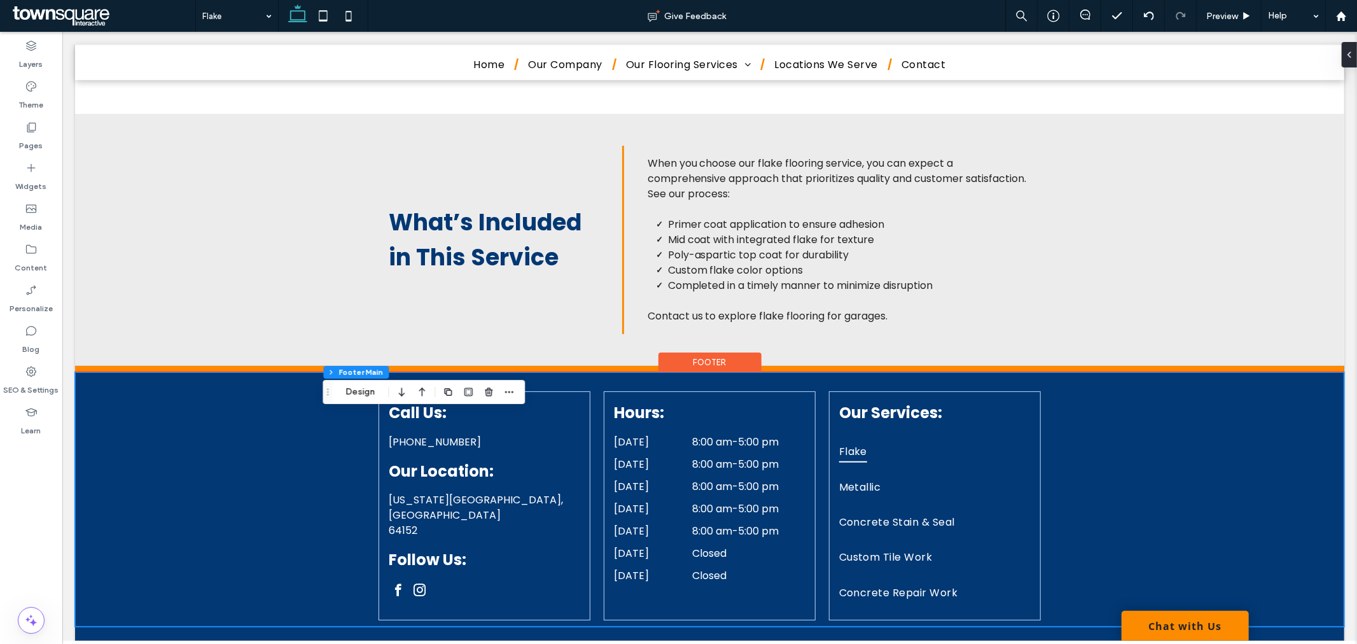
click at [162, 411] on div "Call Us: (816) 215-8370 Our Location: Kansas City, MO 64152 Follow Us: Hours: M…" at bounding box center [708, 498] width 1269 height 254
click at [192, 403] on div "Call Us: (816) 215-8370 Our Location: Kansas City, MO 64152 Follow Us: Hours: M…" at bounding box center [708, 498] width 1269 height 254
click at [241, 405] on div "Call Us: (816) 215-8370 Our Location: Kansas City, MO 64152 Follow Us: Hours: M…" at bounding box center [708, 498] width 1269 height 254
click at [984, 401] on h4 "Our Services:" at bounding box center [933, 412] width 191 height 22
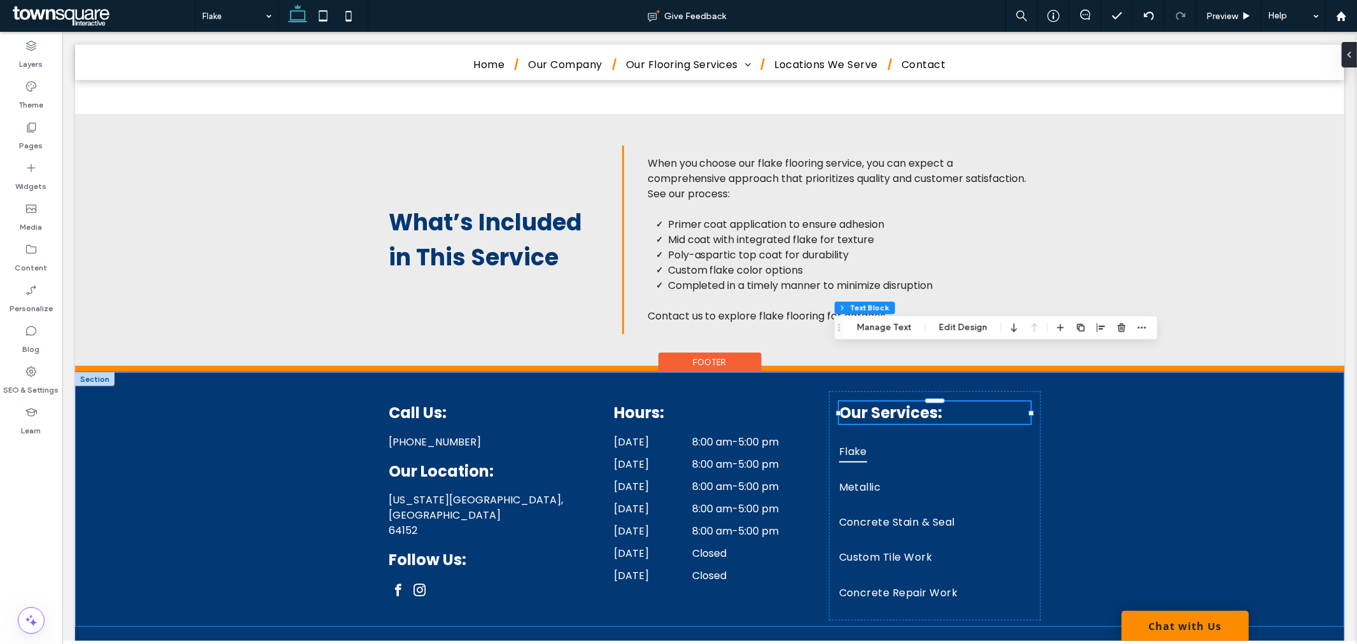
drag, startPoint x: 138, startPoint y: 391, endPoint x: 147, endPoint y: 392, distance: 9.0
click at [138, 390] on div "Call Us: (816) 215-8370 Our Location: Kansas City, MO 64152 Follow Us: Hours: M…" at bounding box center [708, 498] width 1269 height 254
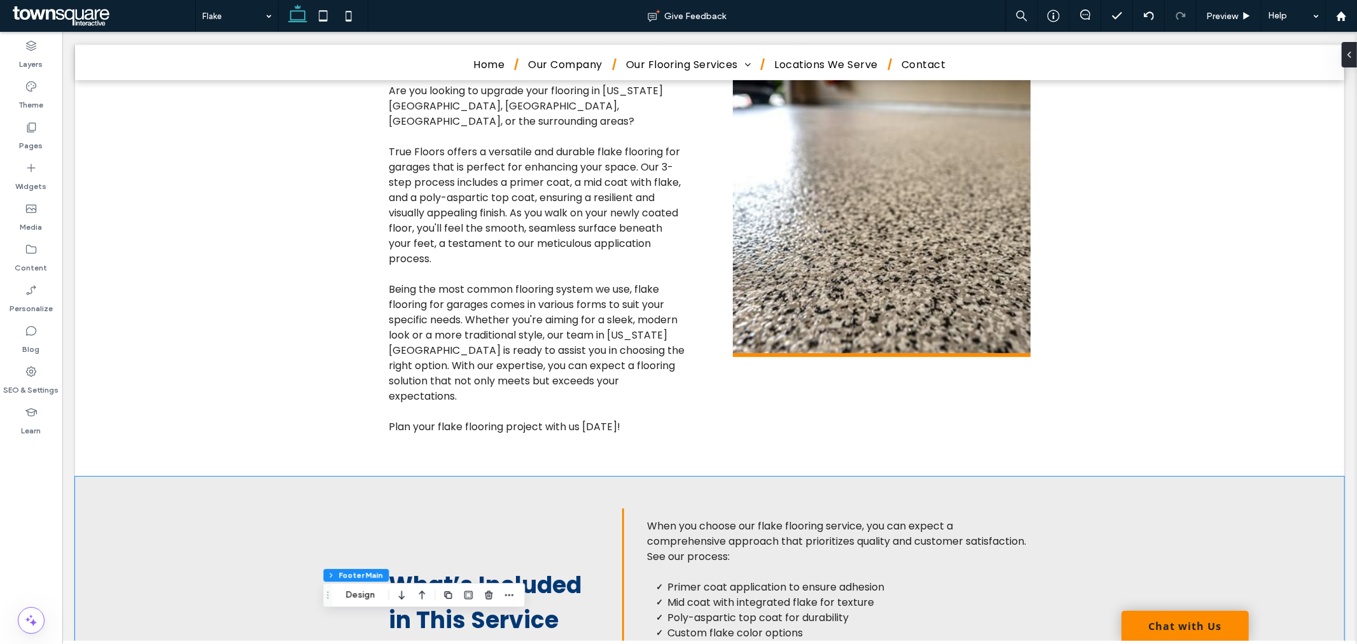
scroll to position [3, 0]
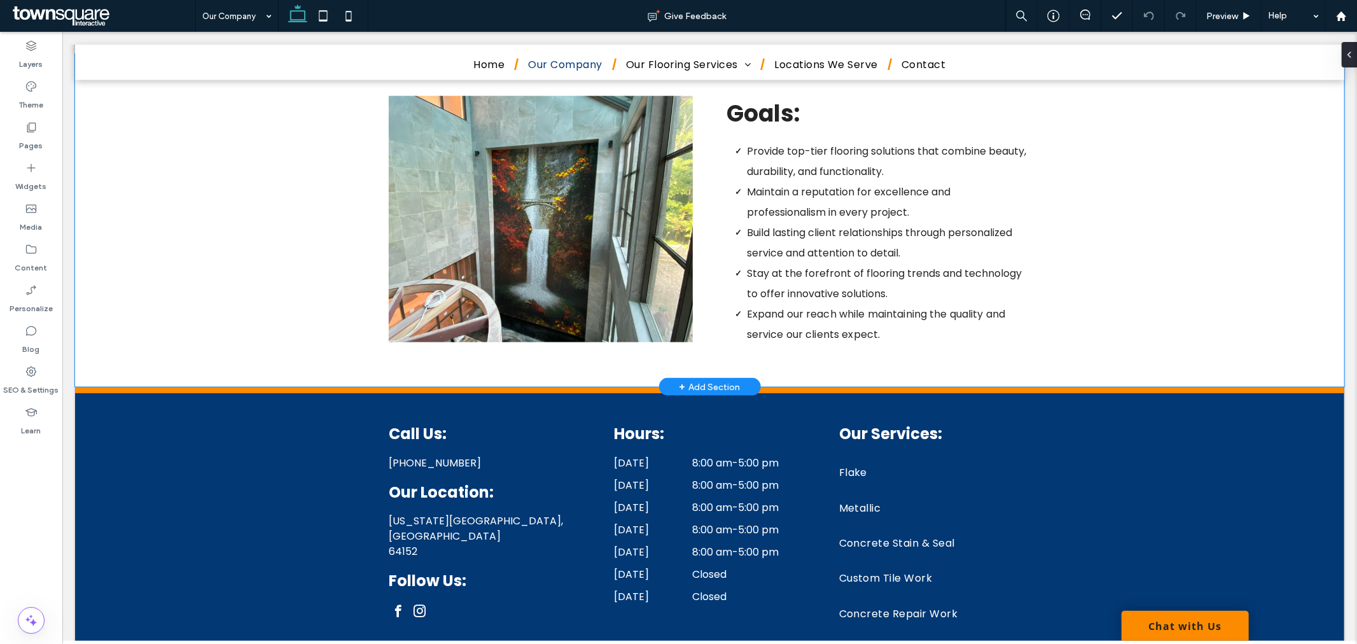
scroll to position [1402, 0]
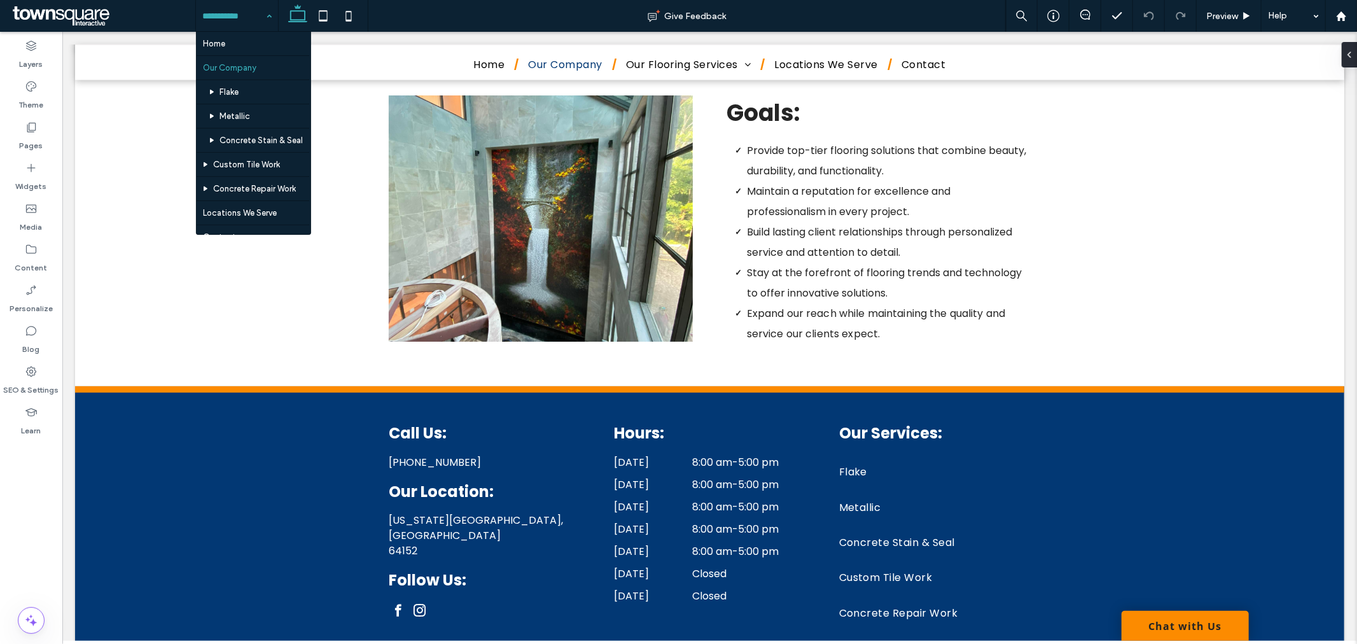
click at [268, 10] on div "Home Our Company Flake Metallic Concrete Stain & Seal Custom Tile Work Concrete…" at bounding box center [237, 16] width 82 height 32
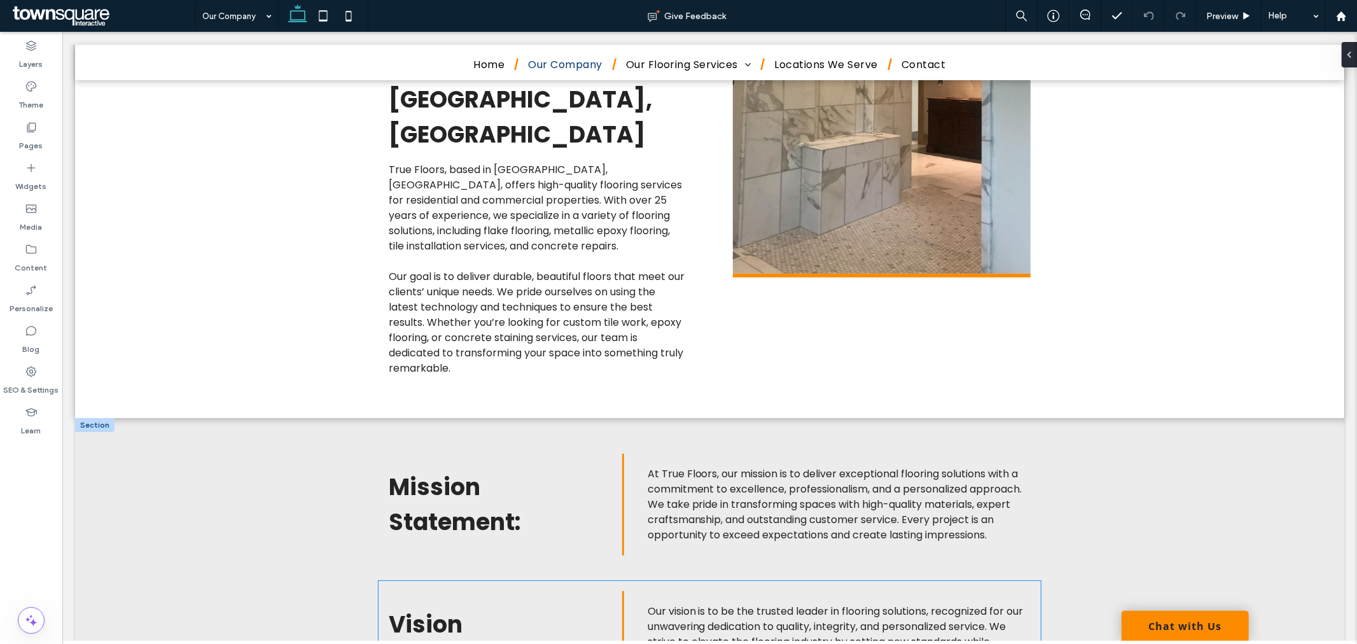
scroll to position [636, 0]
